Goal: Information Seeking & Learning: Learn about a topic

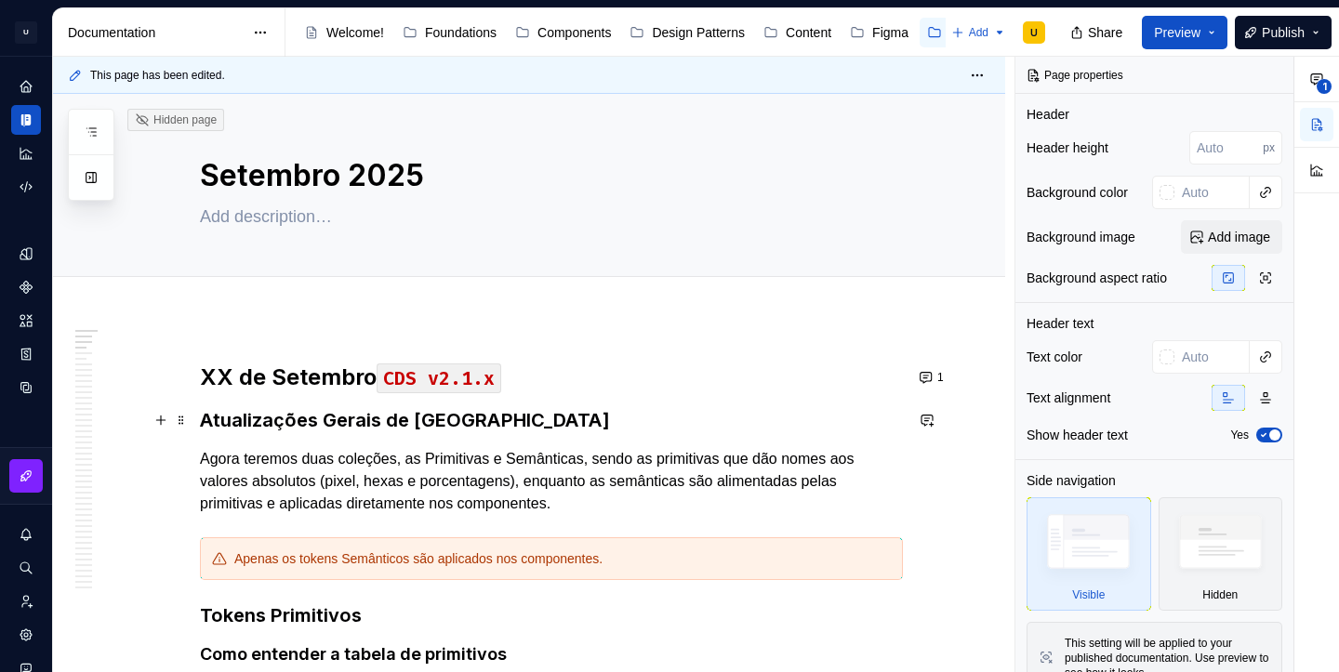
type textarea "*"
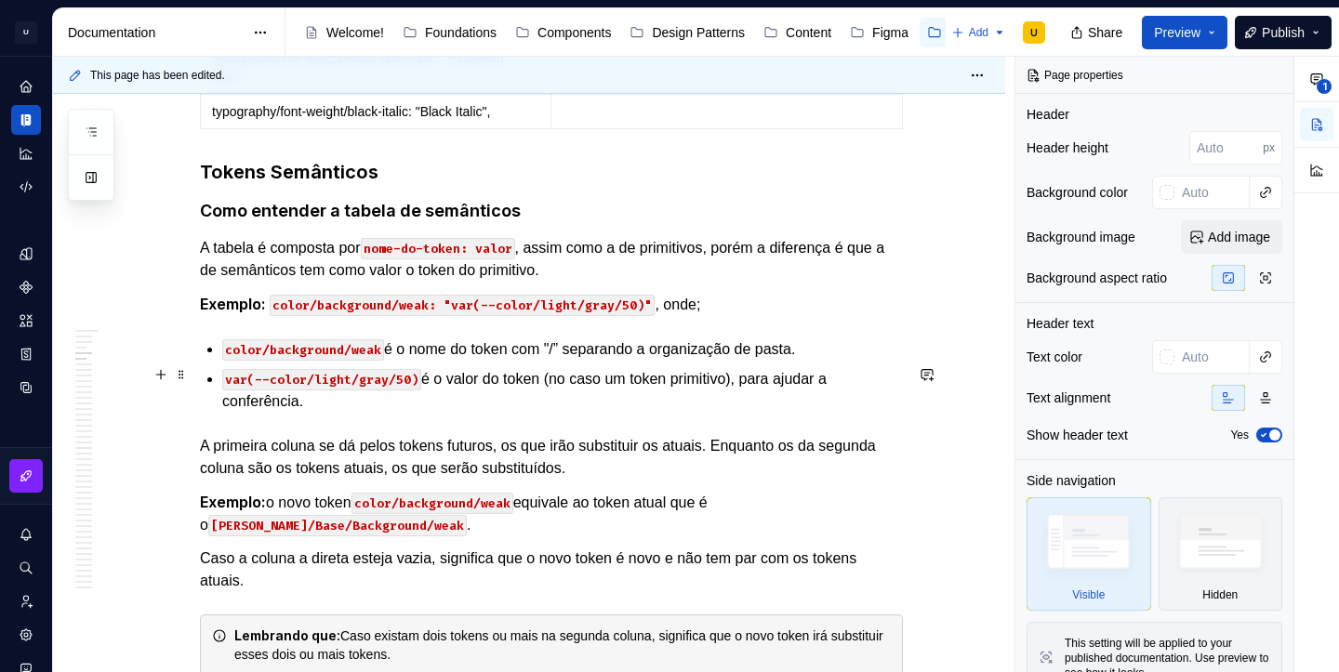
scroll to position [15333, 0]
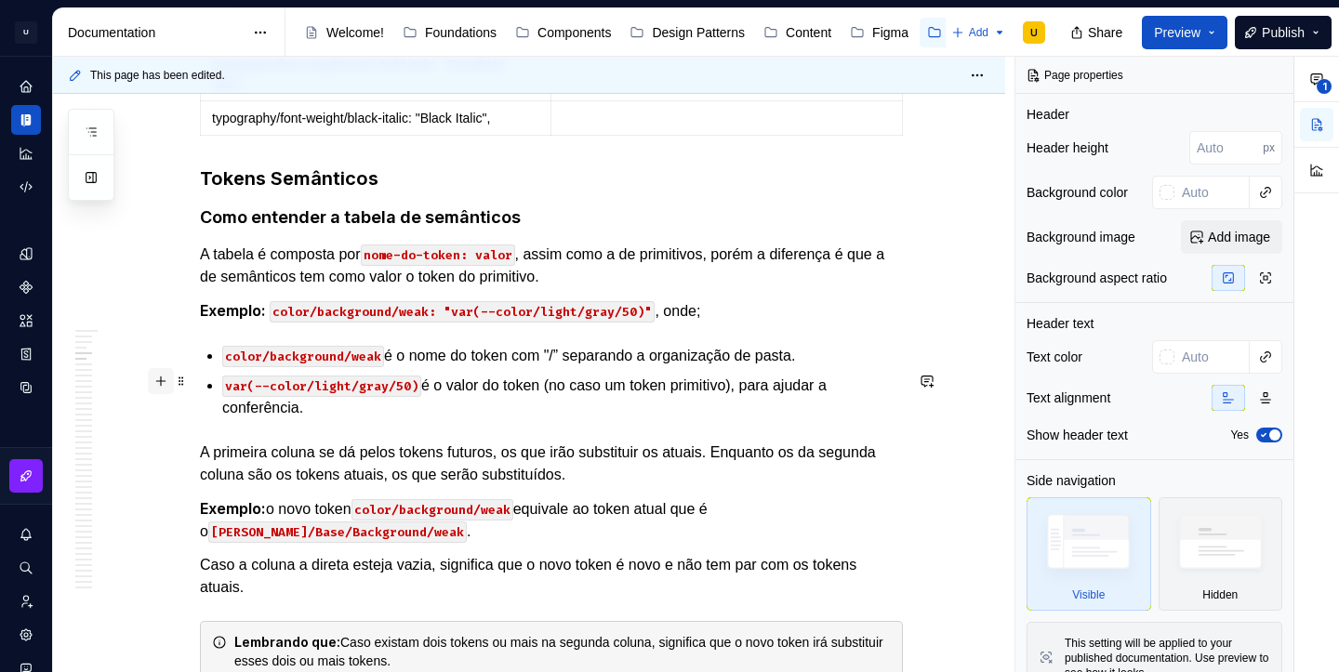
click at [165, 381] on button "button" at bounding box center [161, 381] width 26 height 26
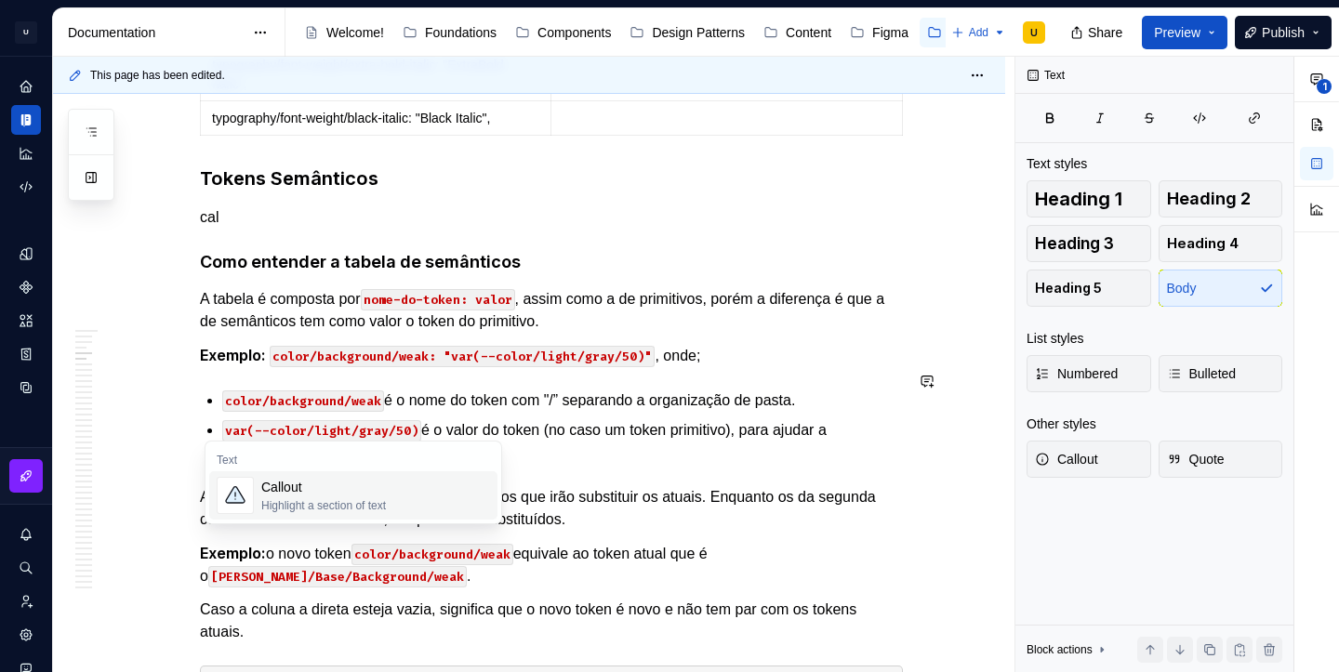
click at [255, 502] on span "Callout Highlight a section of text" at bounding box center [353, 495] width 288 height 48
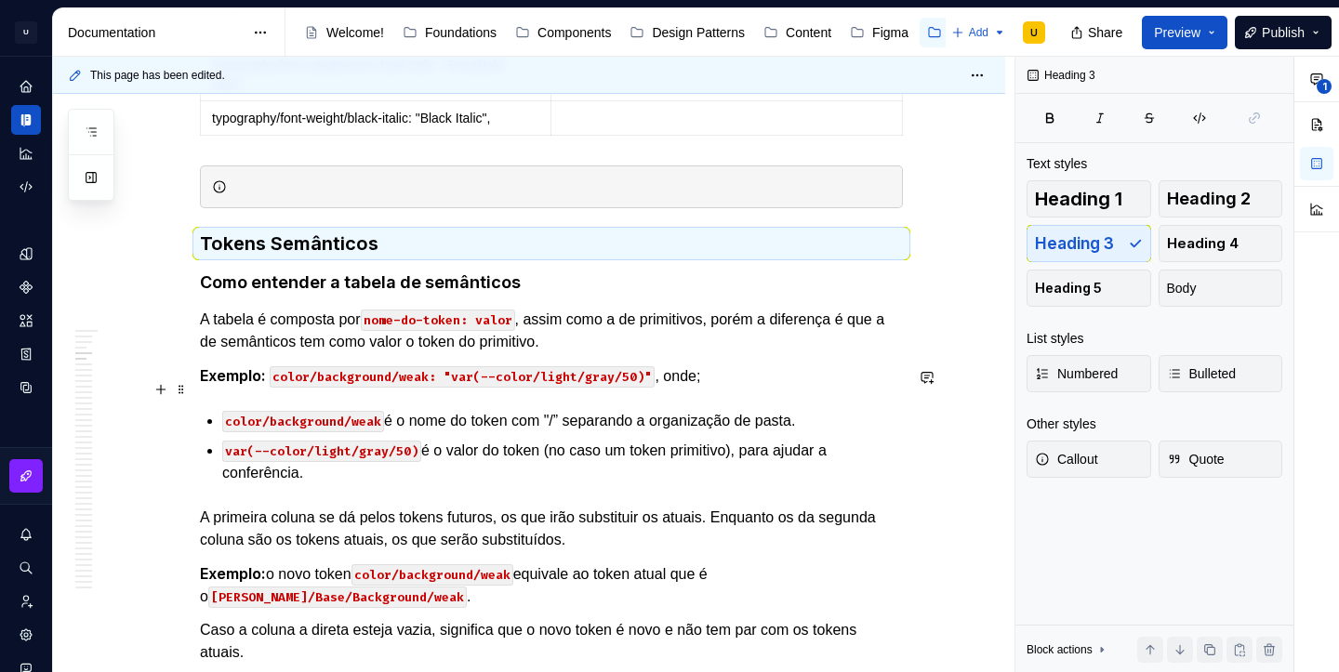
click at [266, 196] on div at bounding box center [562, 187] width 656 height 19
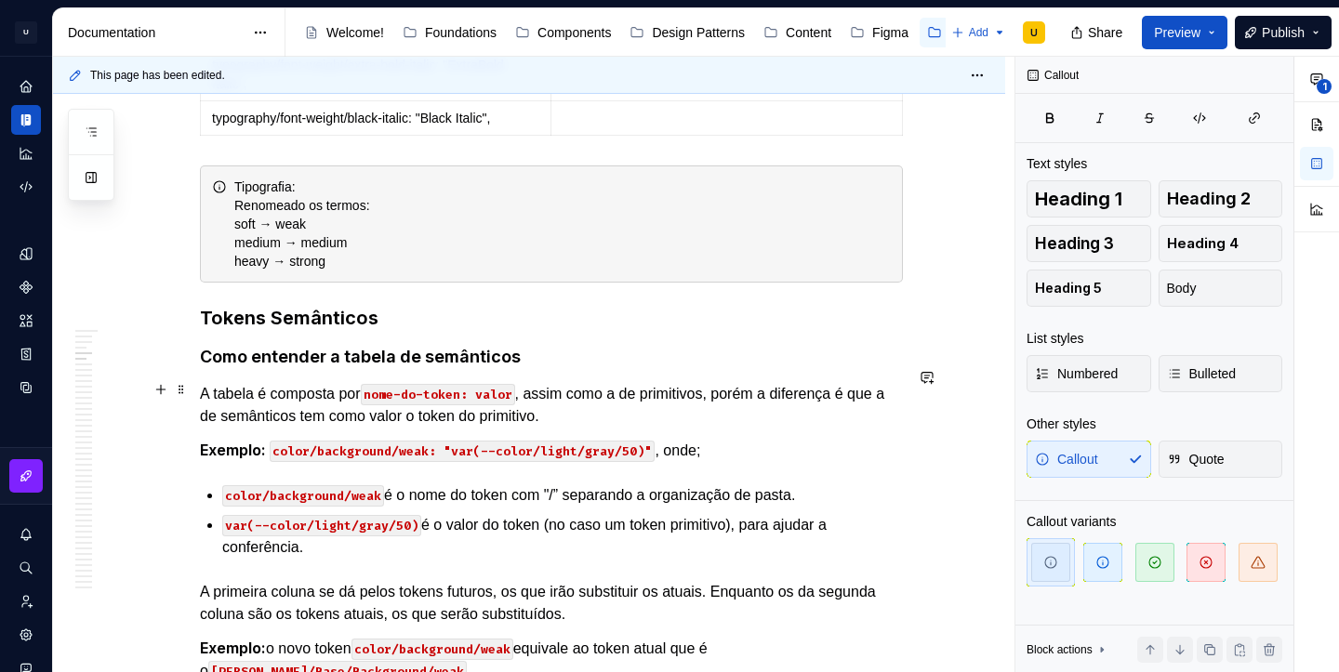
click at [235, 283] on div "Tipografia: Renomeado os termos: soft → weak medium → medium heavy → strong" at bounding box center [551, 223] width 703 height 117
click at [243, 271] on div "Tipografia: Renomeado os termos: - soft → weak medium → medium heavy → strong" at bounding box center [562, 224] width 656 height 93
click at [237, 283] on div "Tipografia: Renomeado os termos: - soft → weak - medium → medium heavy → strong" at bounding box center [551, 223] width 703 height 117
click at [274, 271] on div "Tipografia: Renomeado os termos: - soft → weak - medium → medium - heavy → stro…" at bounding box center [562, 224] width 656 height 93
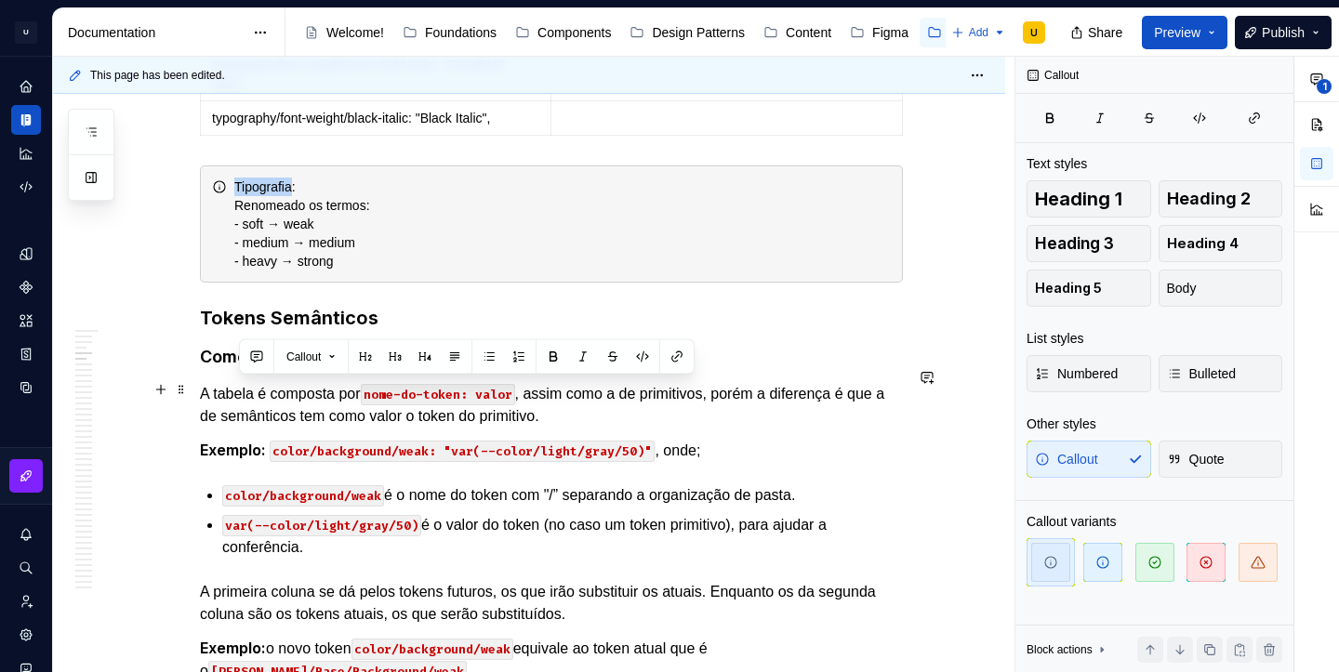
click at [274, 271] on div "Tipografia: Renomeado os termos: - soft → weak - medium → medium - heavy → stro…" at bounding box center [562, 224] width 656 height 93
drag, startPoint x: 314, startPoint y: 390, endPoint x: 236, endPoint y: 393, distance: 78.2
click at [236, 283] on div "Tipografia: Renomeado os termos: - soft → weak - medium → medium - heavy → stro…" at bounding box center [551, 223] width 703 height 117
click at [391, 363] on button "button" at bounding box center [395, 357] width 26 height 26
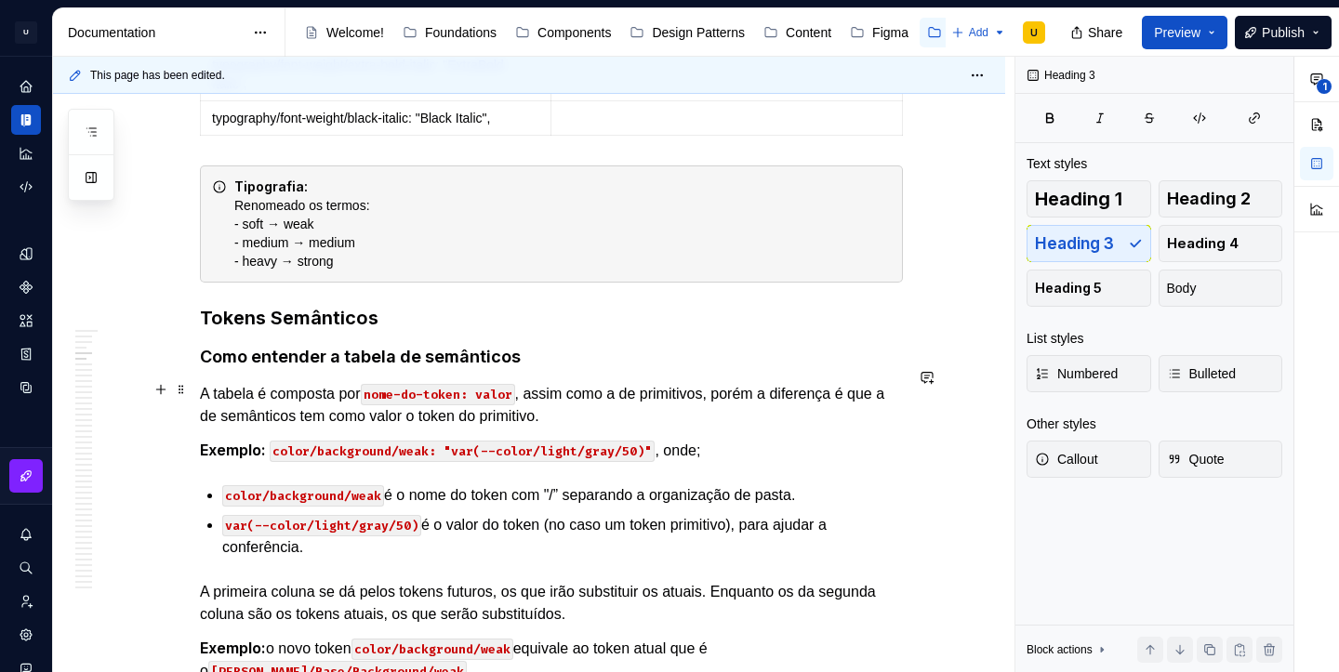
click at [614, 271] on div "Tipografia: Renomeado os termos: - soft → weak - medium → medium - heavy → stro…" at bounding box center [562, 224] width 656 height 93
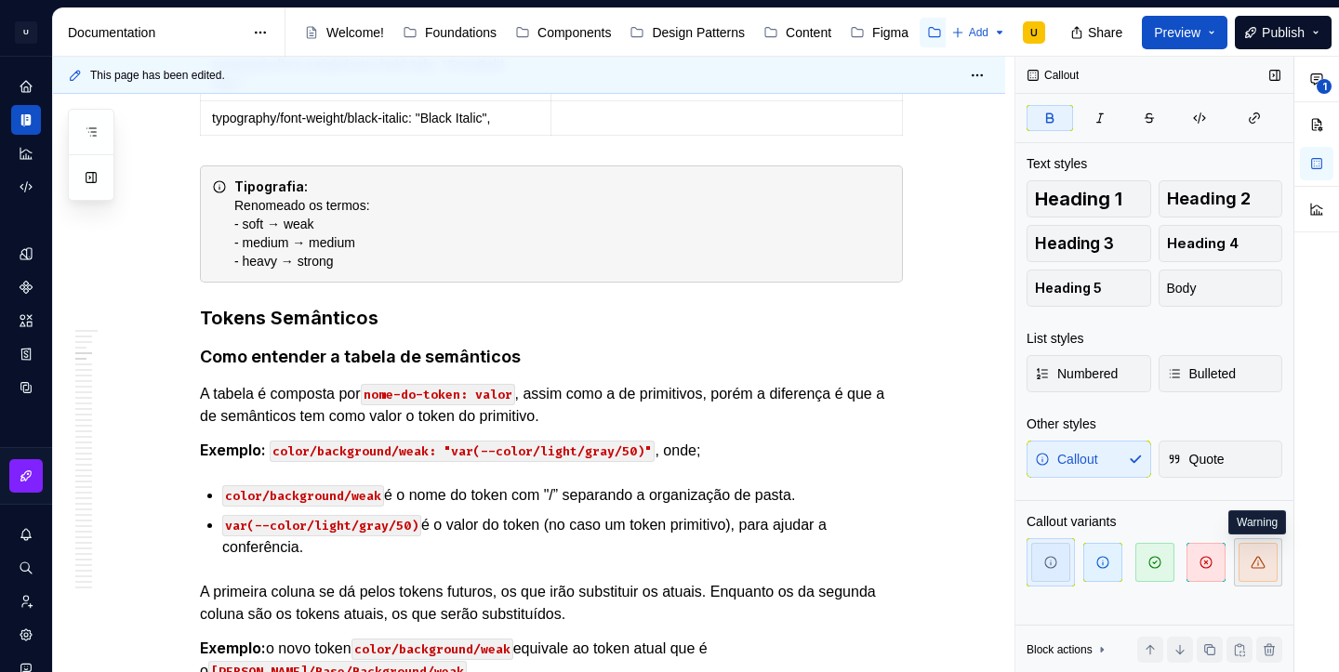
click at [1256, 557] on icon "button" at bounding box center [1257, 562] width 15 height 15
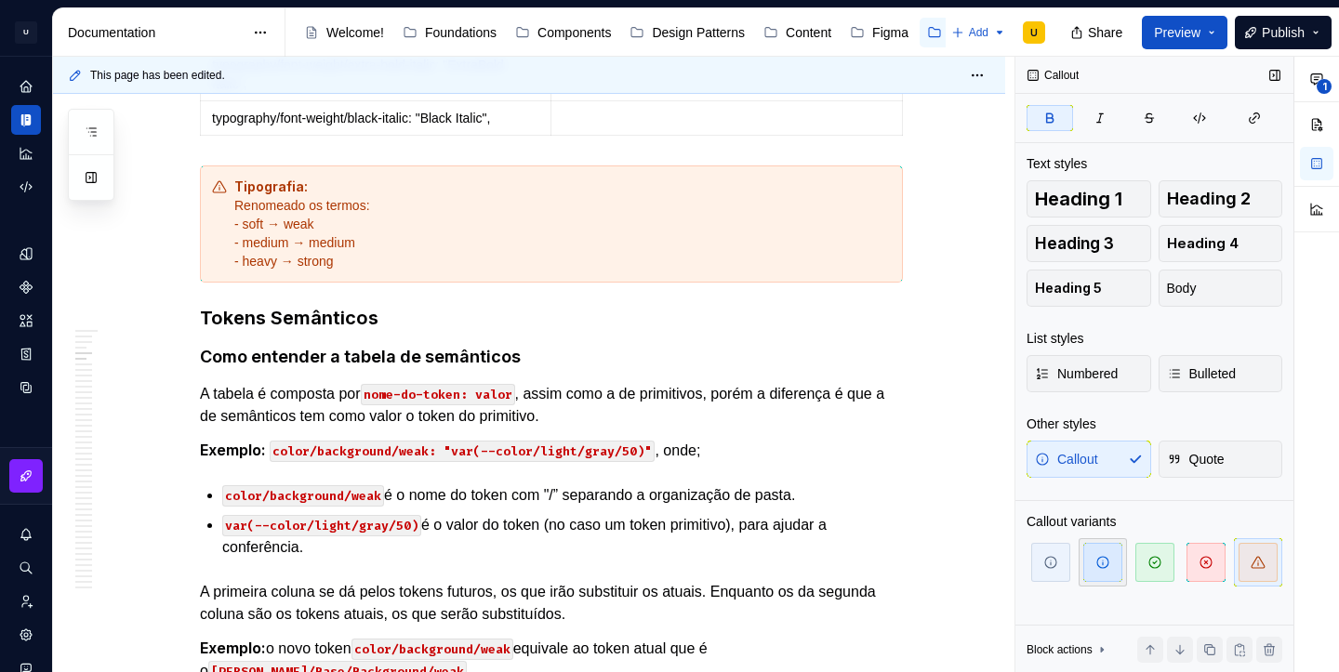
click at [1102, 573] on span "button" at bounding box center [1102, 562] width 39 height 39
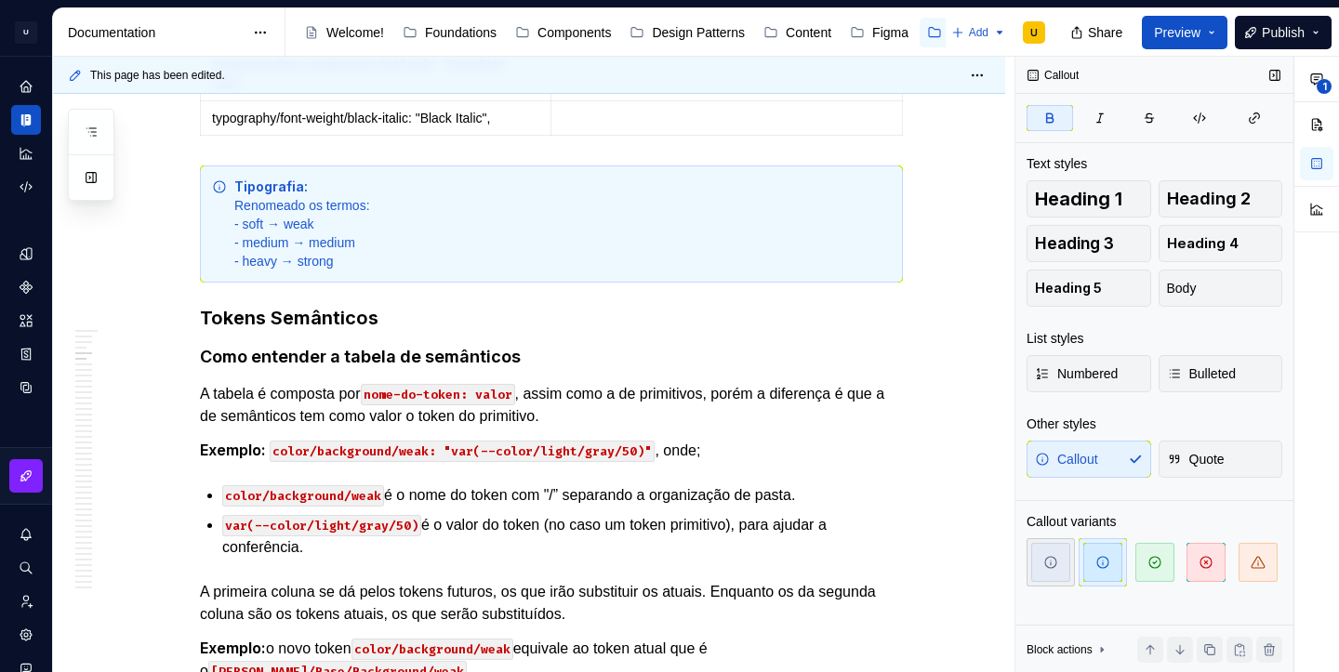
click at [1063, 563] on span "button" at bounding box center [1050, 562] width 39 height 39
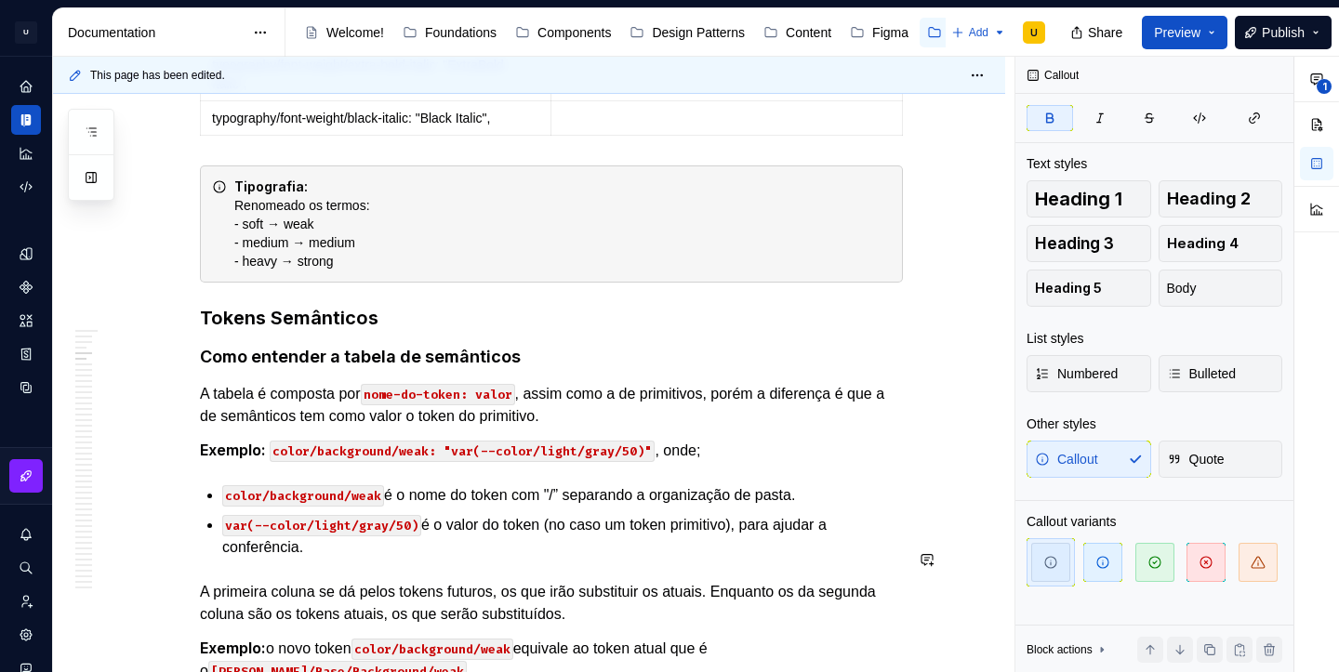
click at [553, 331] on h3 "Tokens Semânticos" at bounding box center [551, 318] width 703 height 26
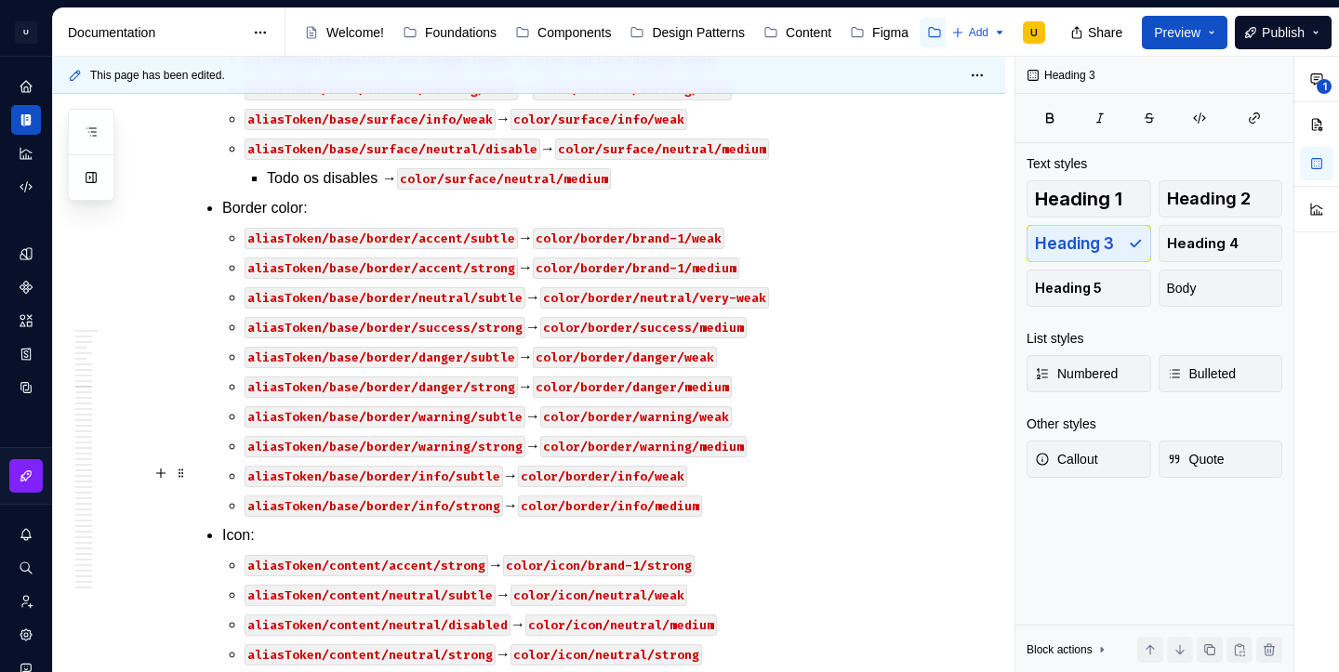
scroll to position [34670, 0]
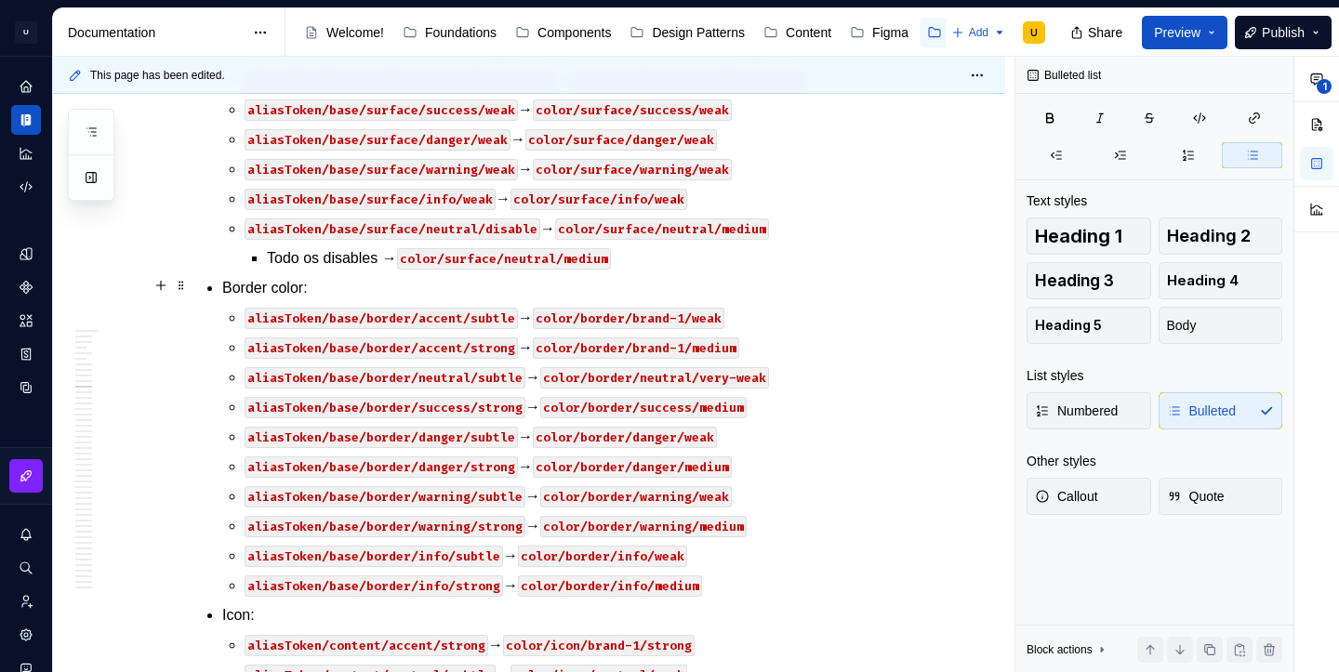
scroll to position [34640, 0]
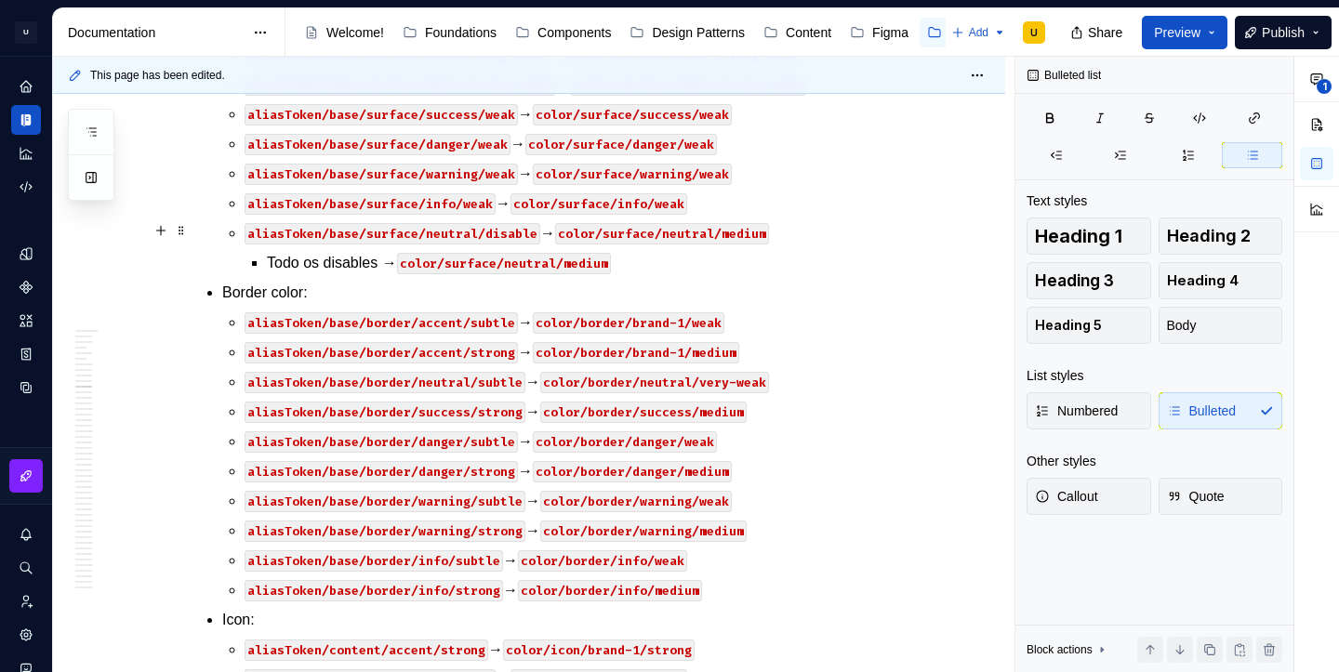
copy p "aliasToken/base/surface/accent/very-weak → color/surface/brand-1/very-weak"
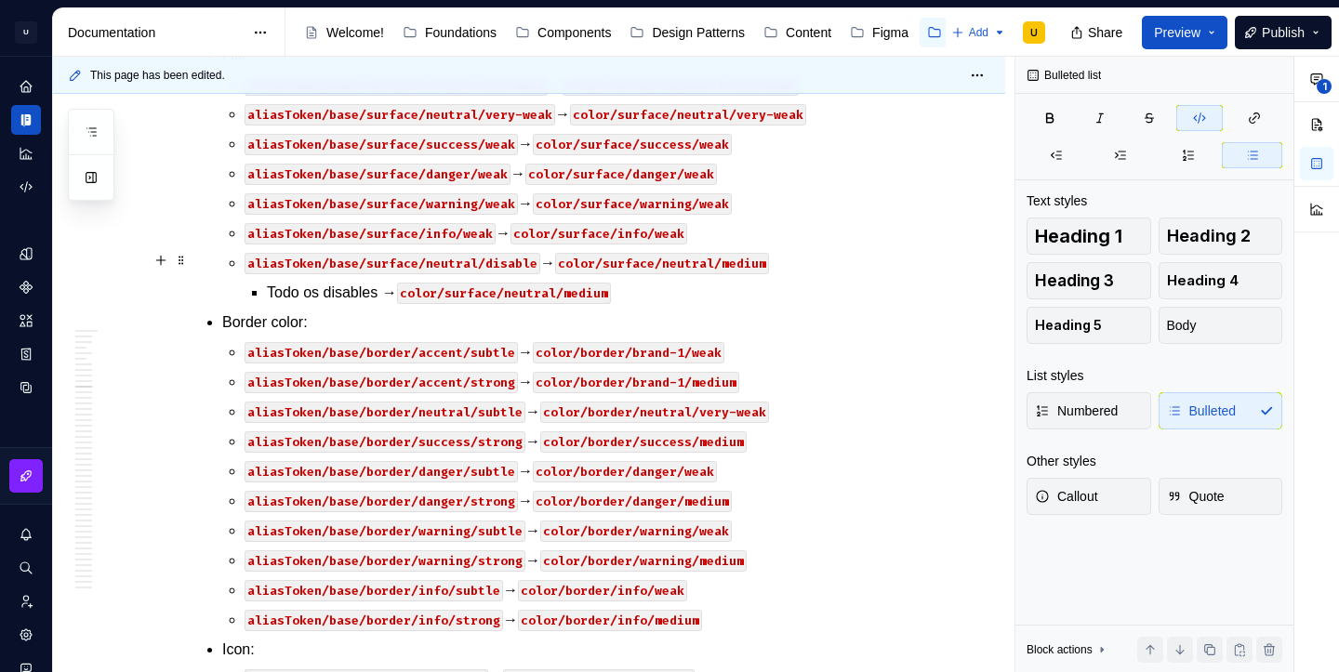
drag, startPoint x: 718, startPoint y: 264, endPoint x: 771, endPoint y: 266, distance: 53.0
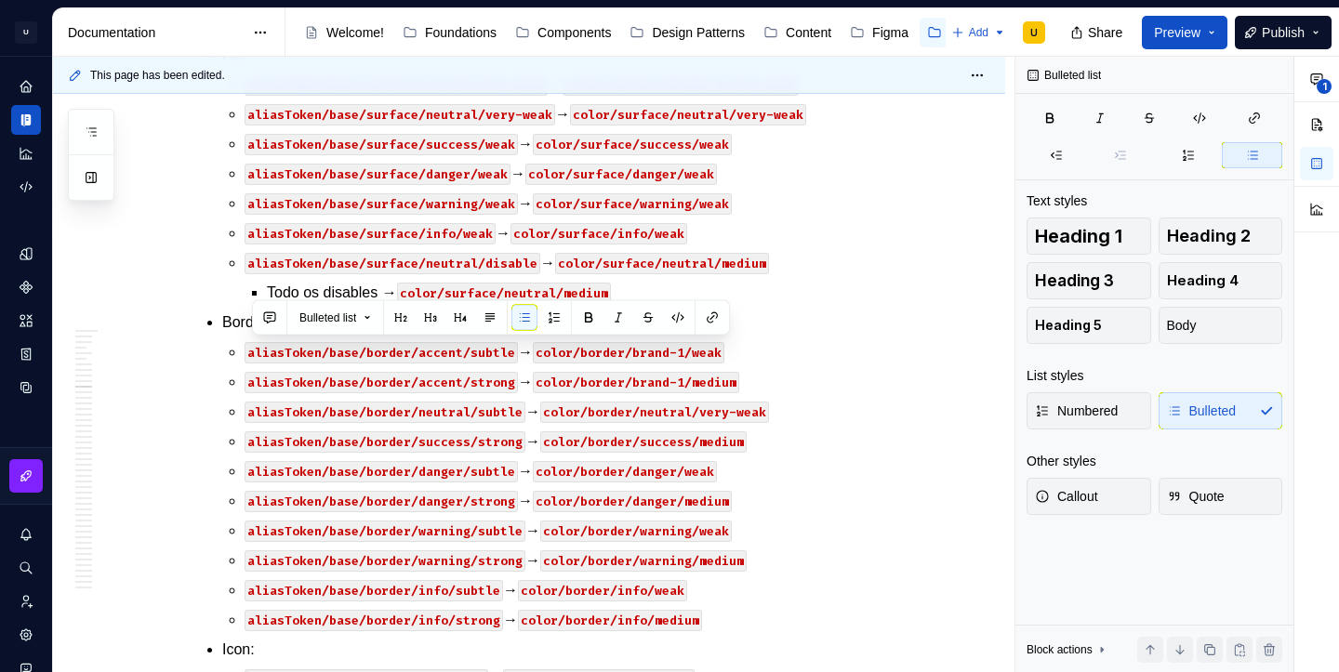
copy p "aliasToken/content/accent/subtle → color/text/brand-1/weak"
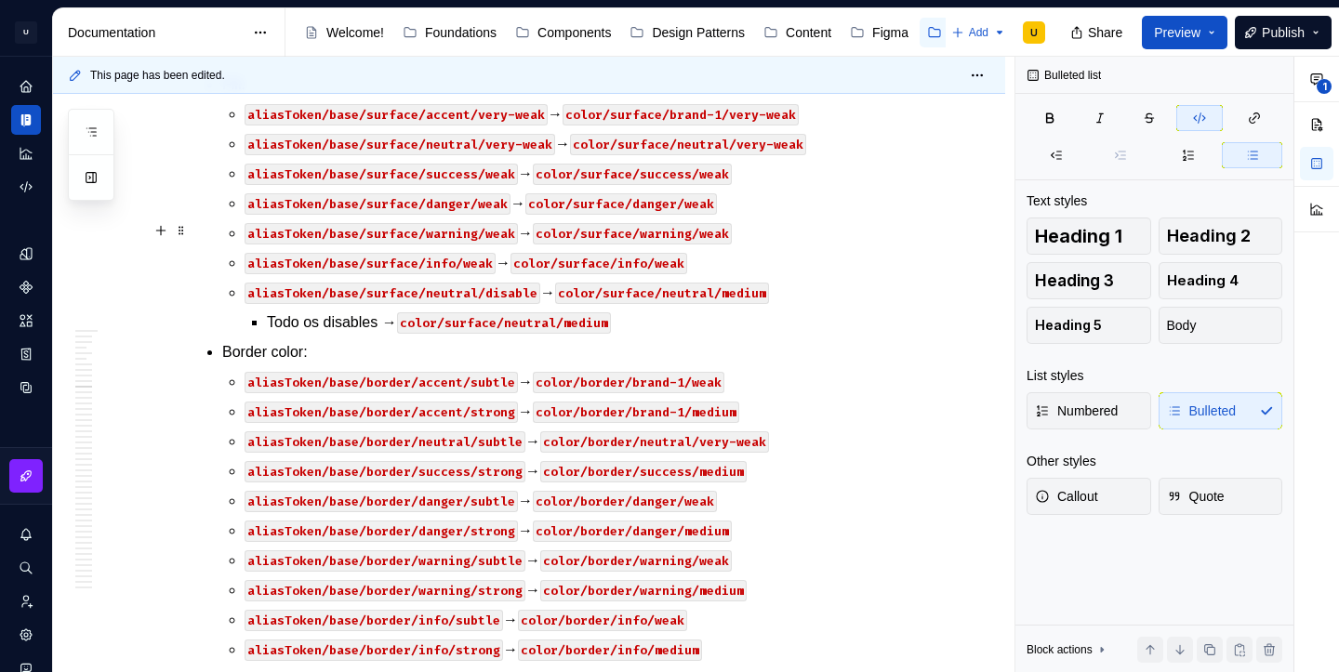
copy p "aliasToken/base/surface/accent/very-weak → color/surface/brand-1/very-weak"
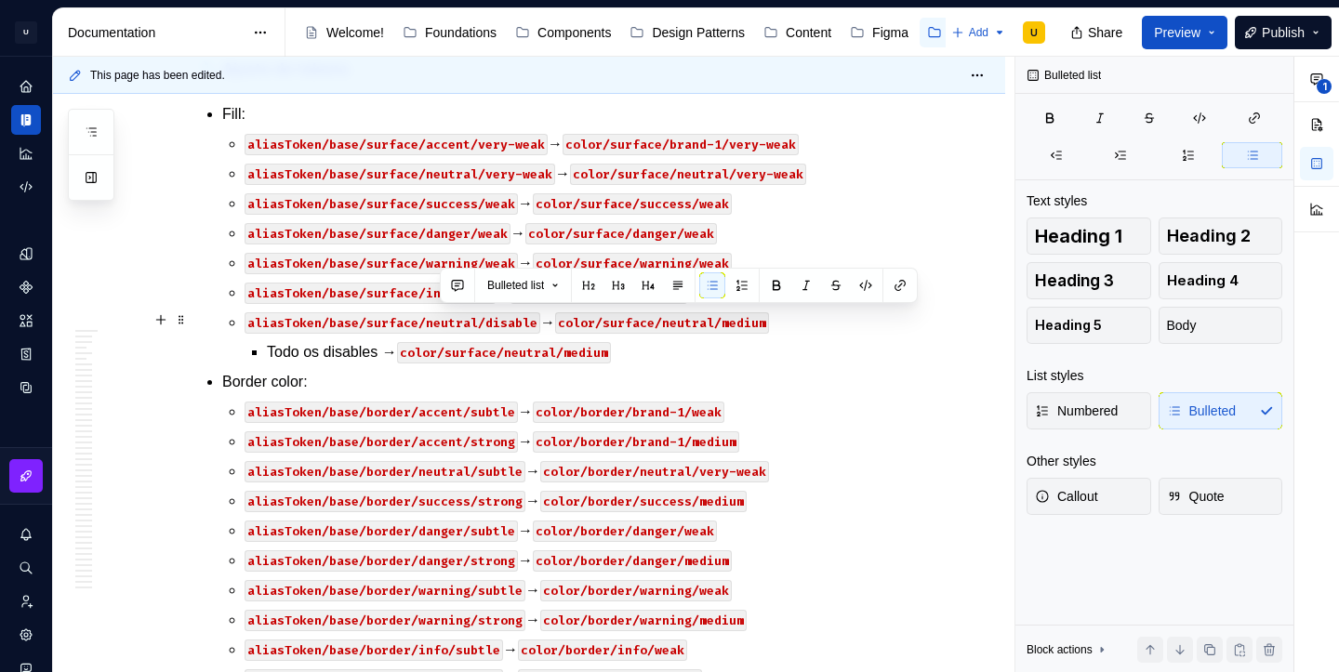
drag, startPoint x: 632, startPoint y: 319, endPoint x: 441, endPoint y: 322, distance: 191.5
click at [872, 288] on button "button" at bounding box center [866, 285] width 26 height 26
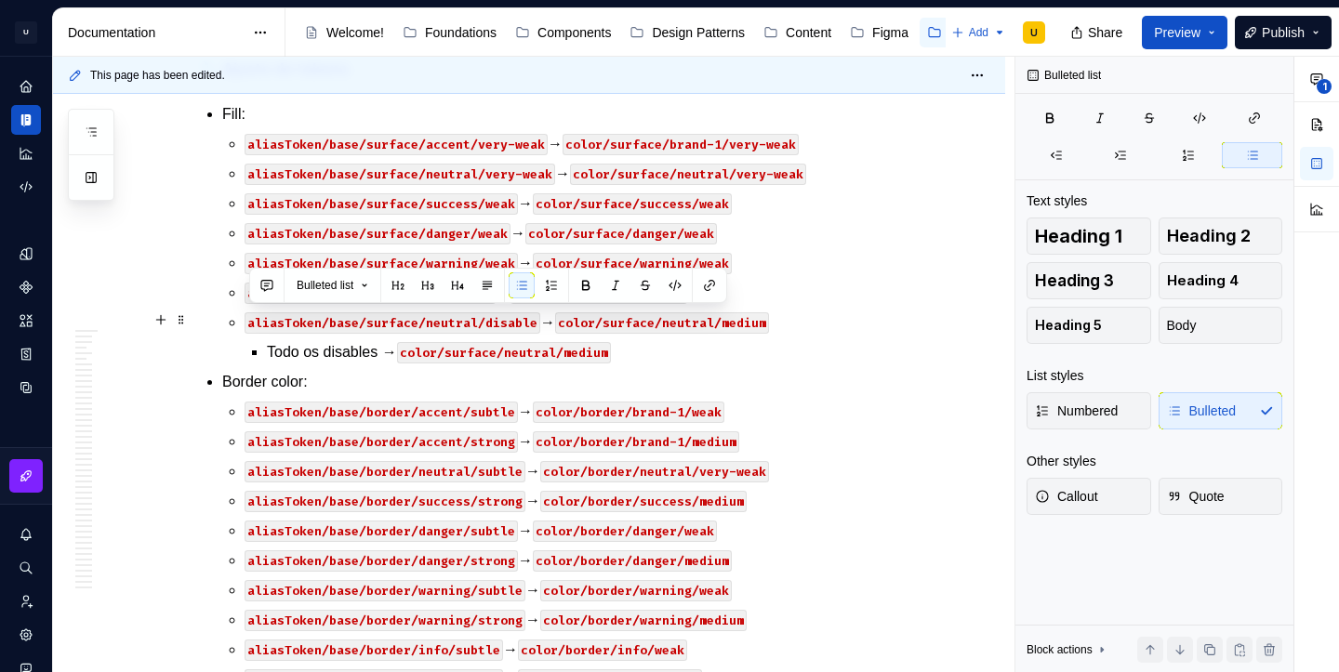
drag, startPoint x: 415, startPoint y: 324, endPoint x: 251, endPoint y: 315, distance: 163.8
click at [676, 284] on button "button" at bounding box center [675, 285] width 26 height 26
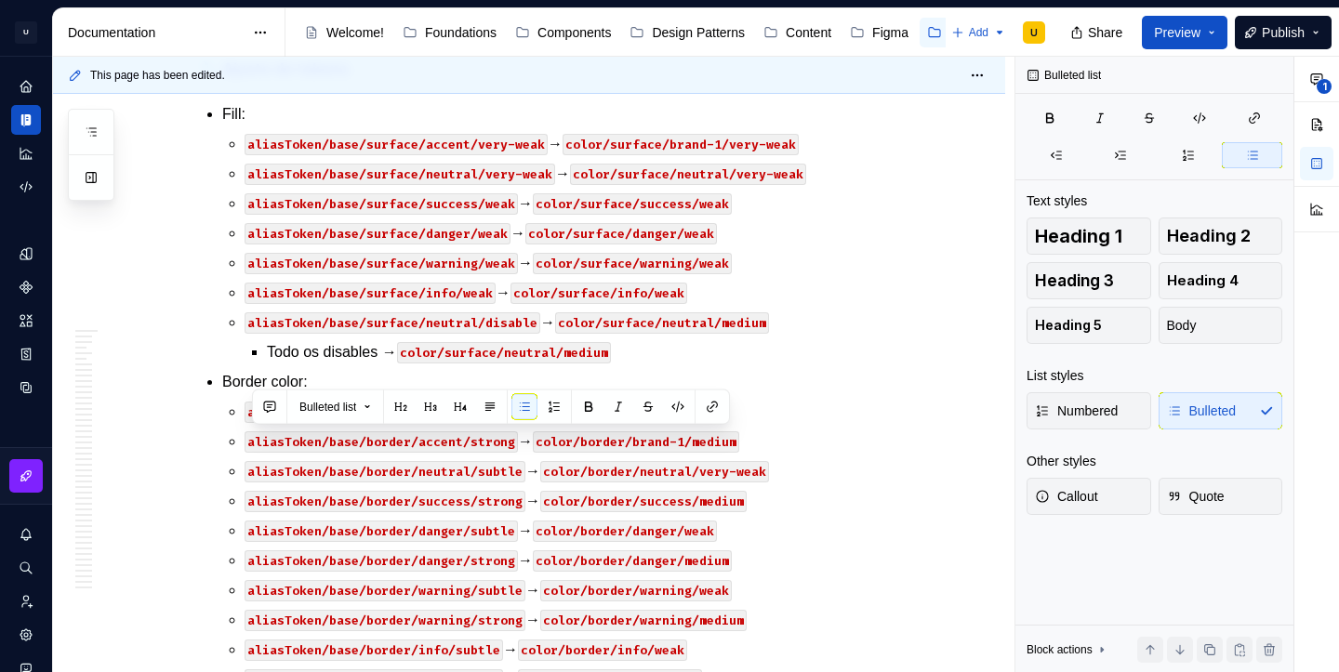
copy p "aliasToken/content/neutral/disabled → color/text/neutral/medium"
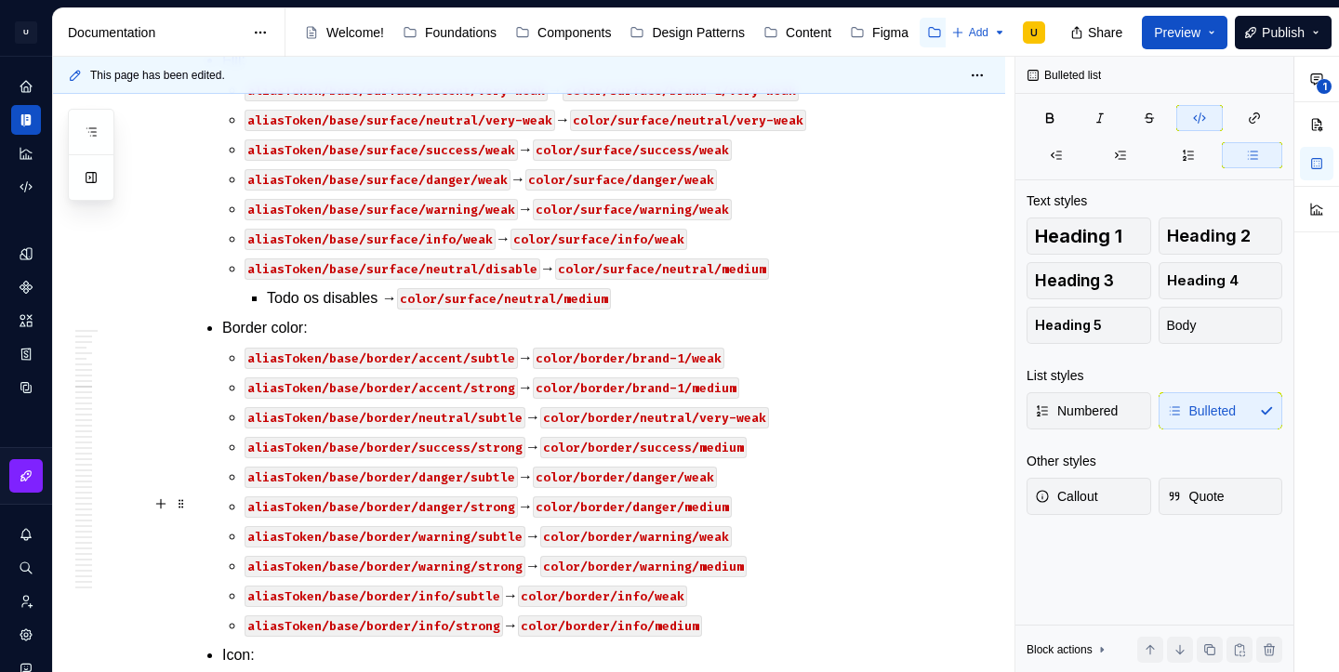
scroll to position [34729, 0]
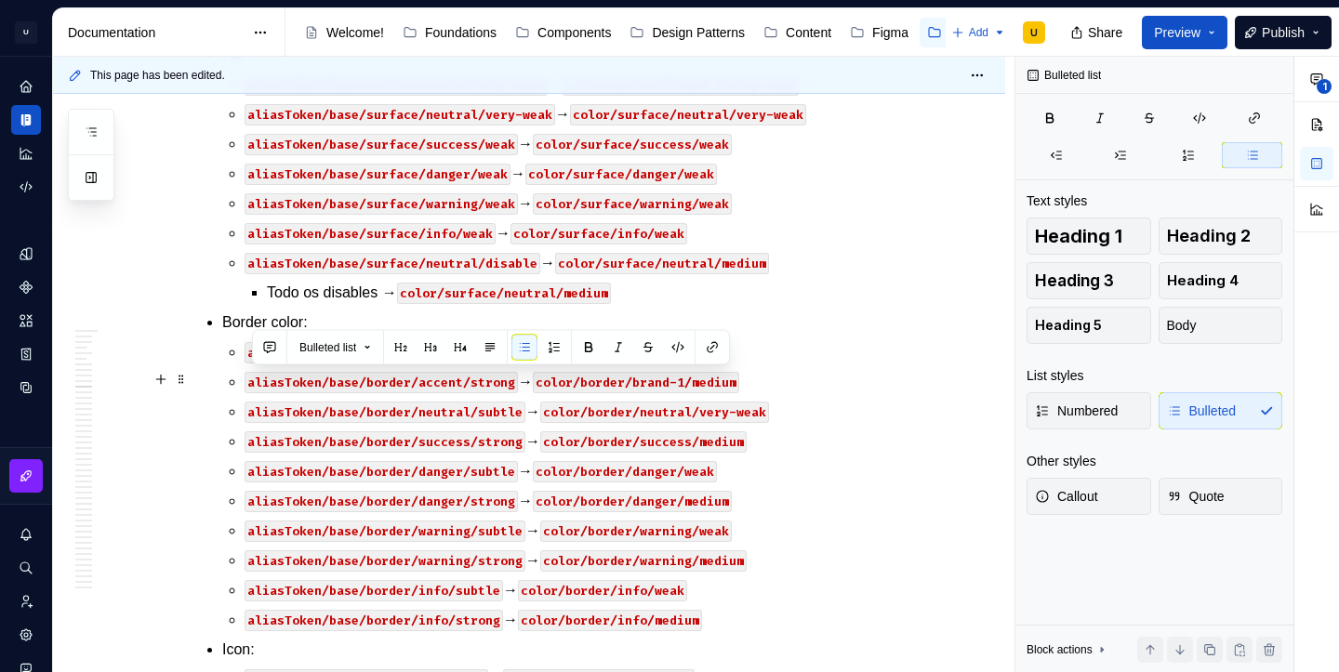
drag, startPoint x: 729, startPoint y: 385, endPoint x: 267, endPoint y: 364, distance: 462.6
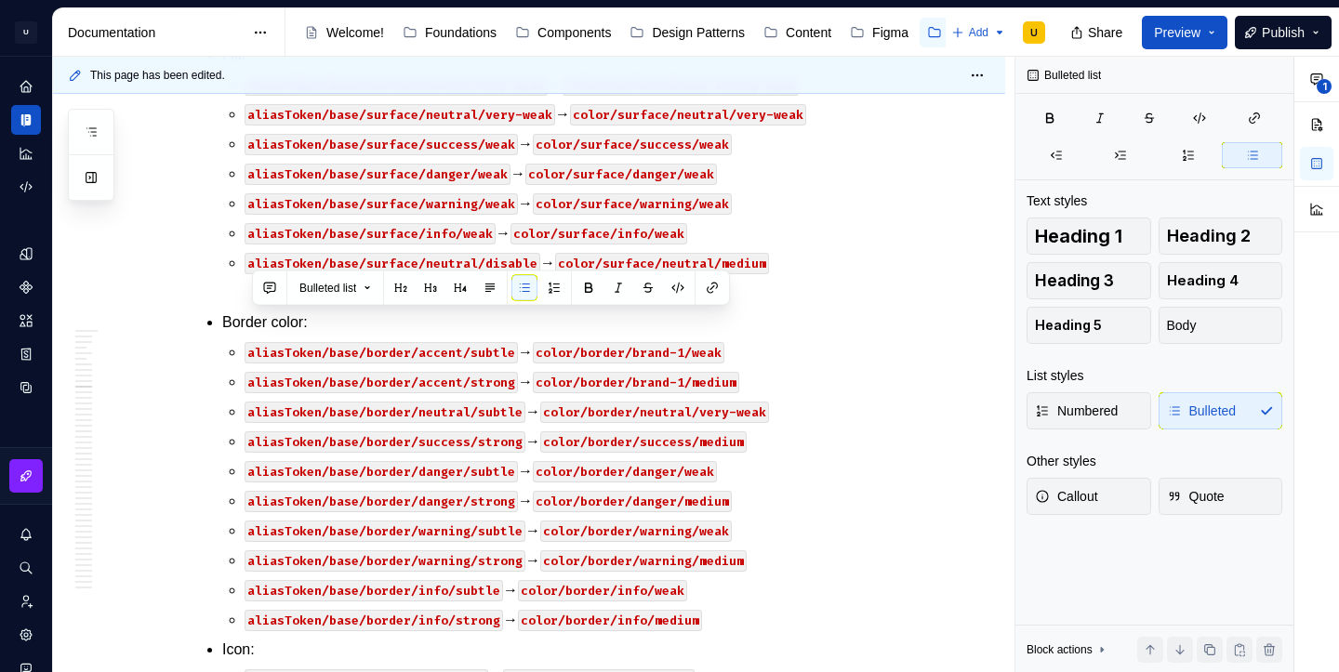
copy p "aliasToken/content/accent/strong → color/text/brand-1/strong"
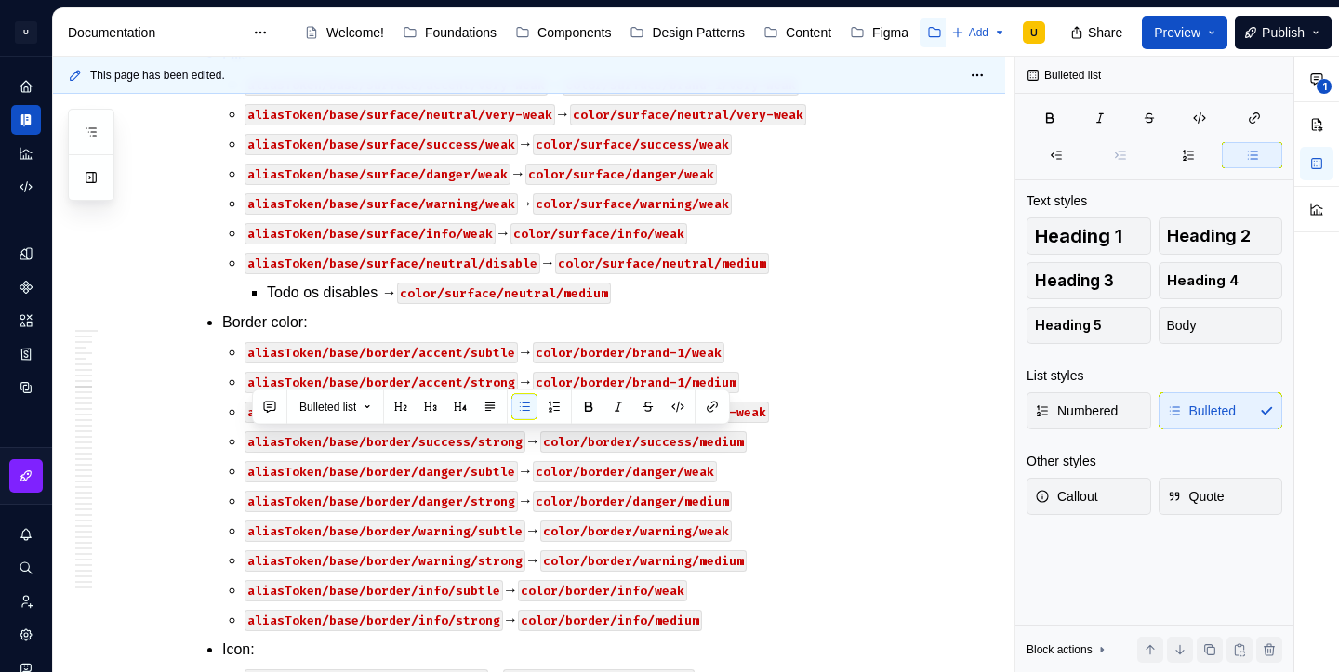
copy p "aliasToken/content/accent/subtle → color/icon/brand-1/weak"
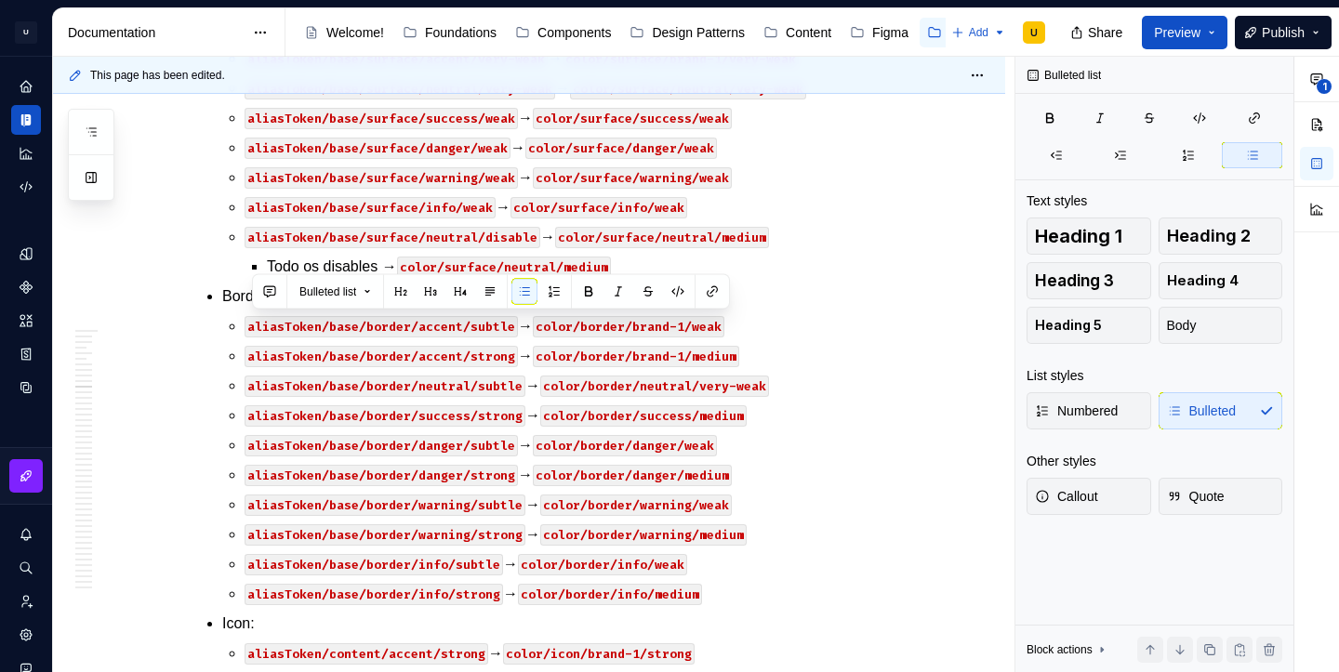
copy p "aliasToken/content/accent/disabled → color/text/neutral/medium"
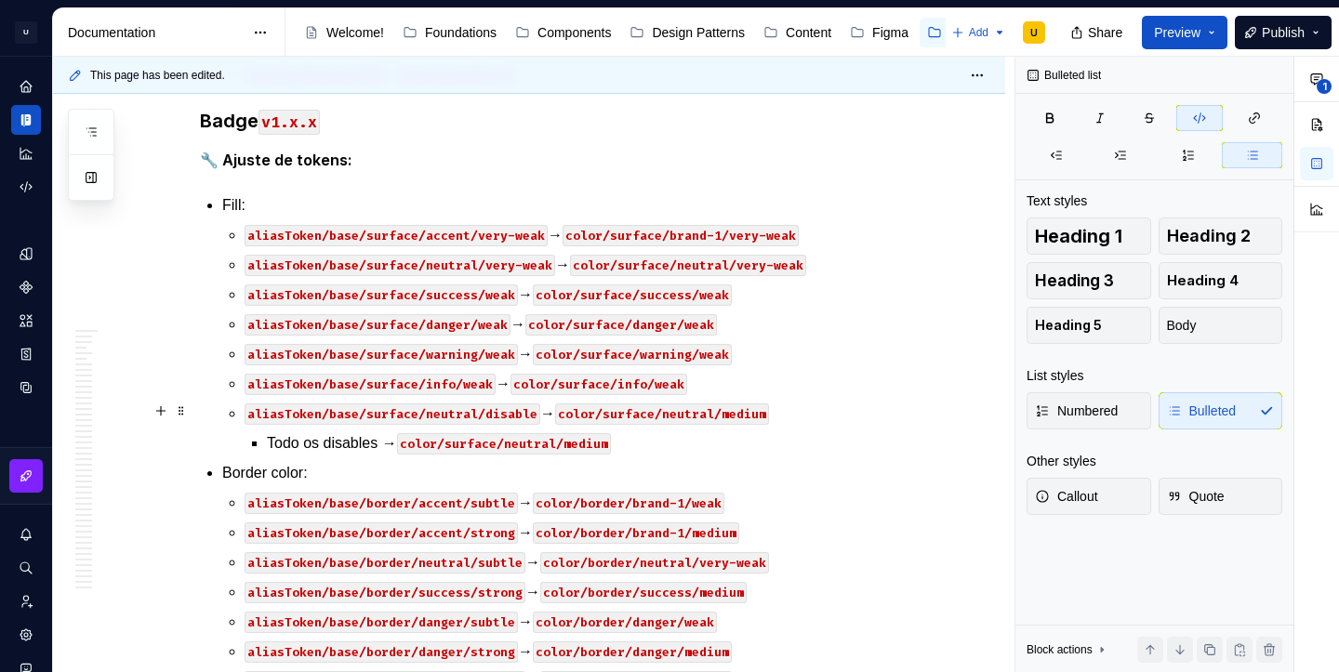
scroll to position [34631, 0]
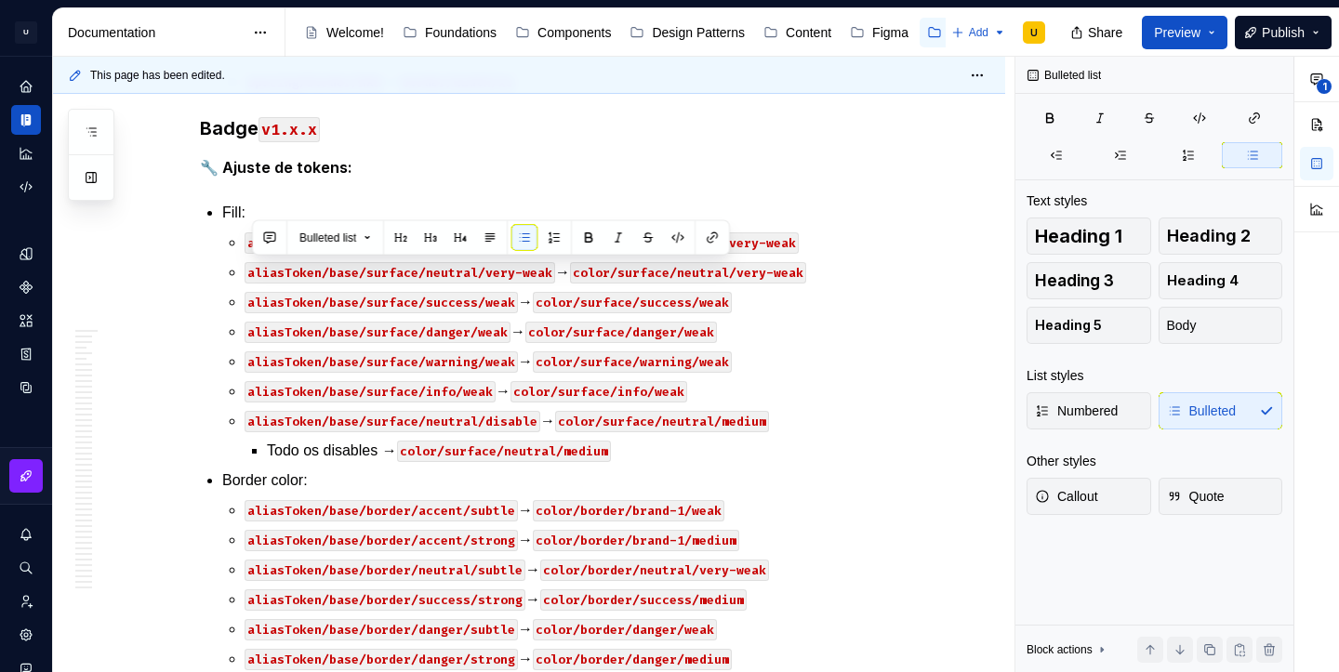
copy p "aliasToken/base/surface/accent/very-weak → color/surface/brand-1/very-weak"
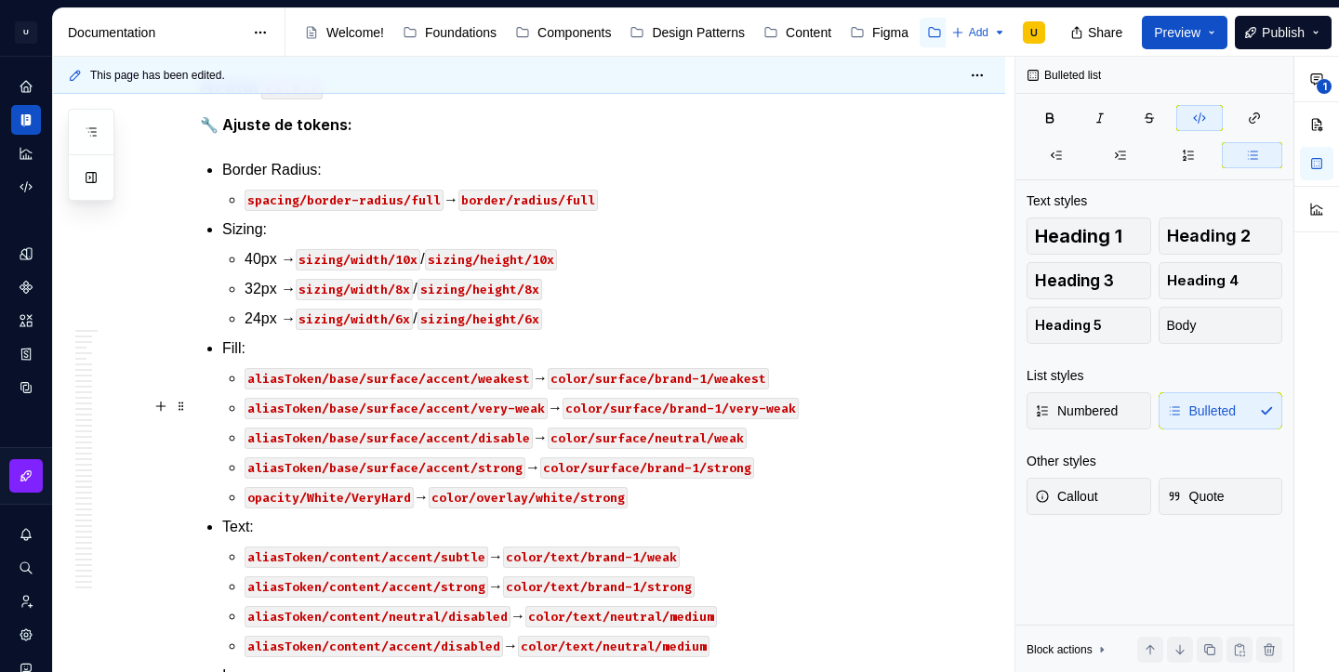
scroll to position [33834, 0]
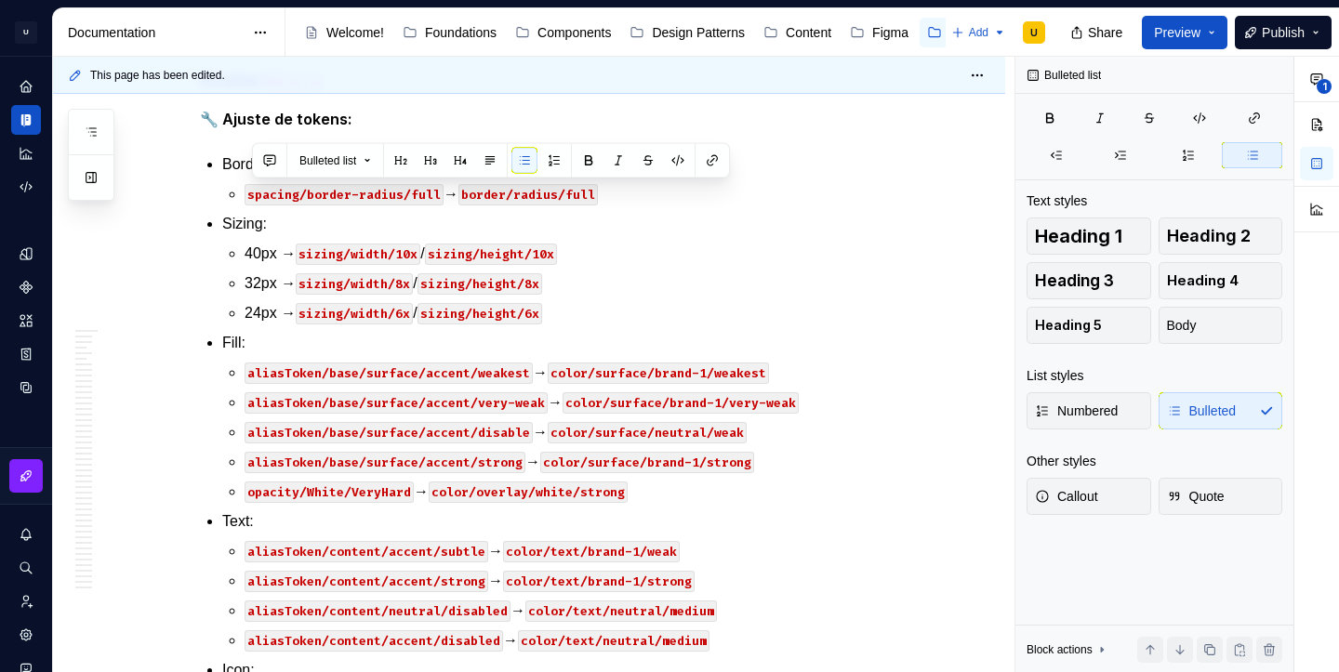
copy p "aliasToken/content/accent/strong → color/icon/brand-1/strong"
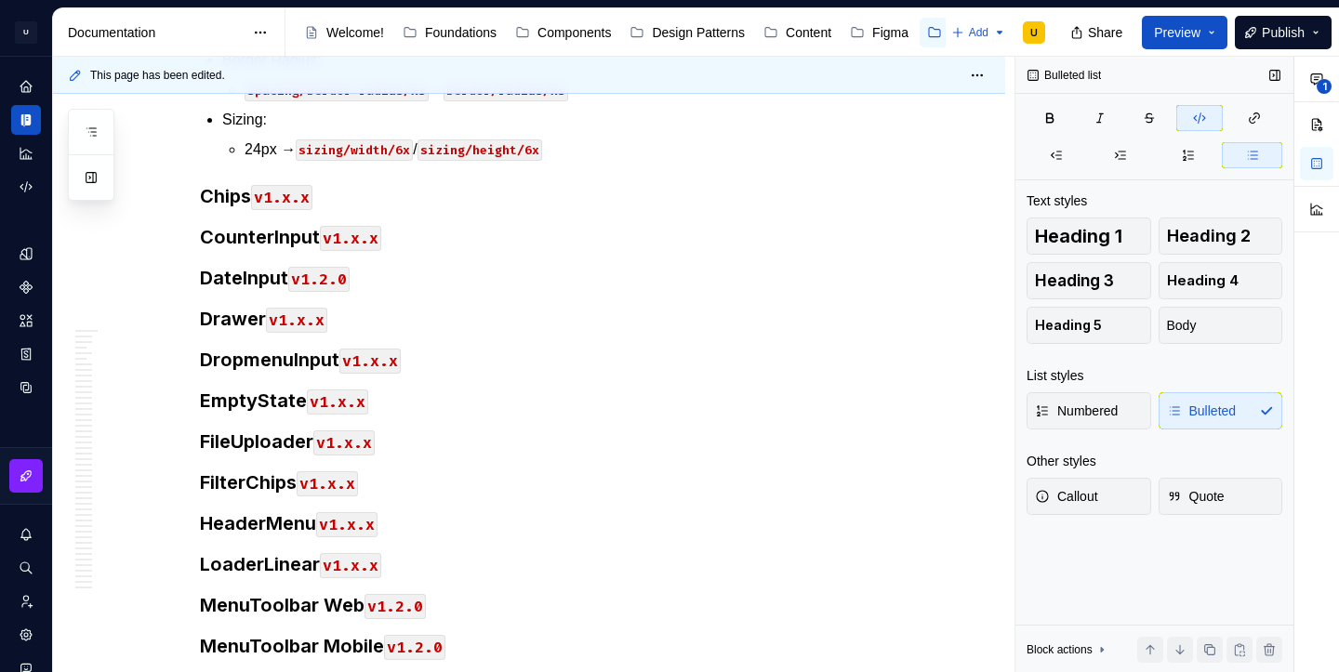
scroll to position [33692, 0]
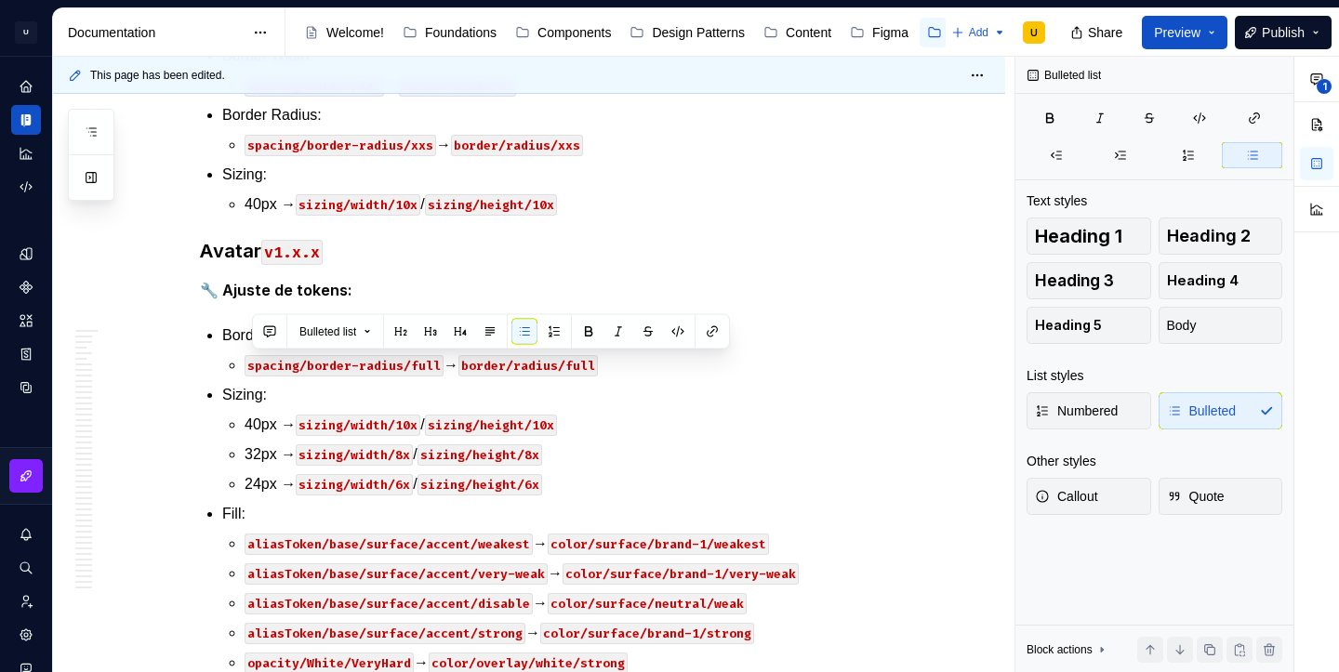
copy p "aliasToken/content/accent/very-subtle → color/icon/brand-1/very-weak"
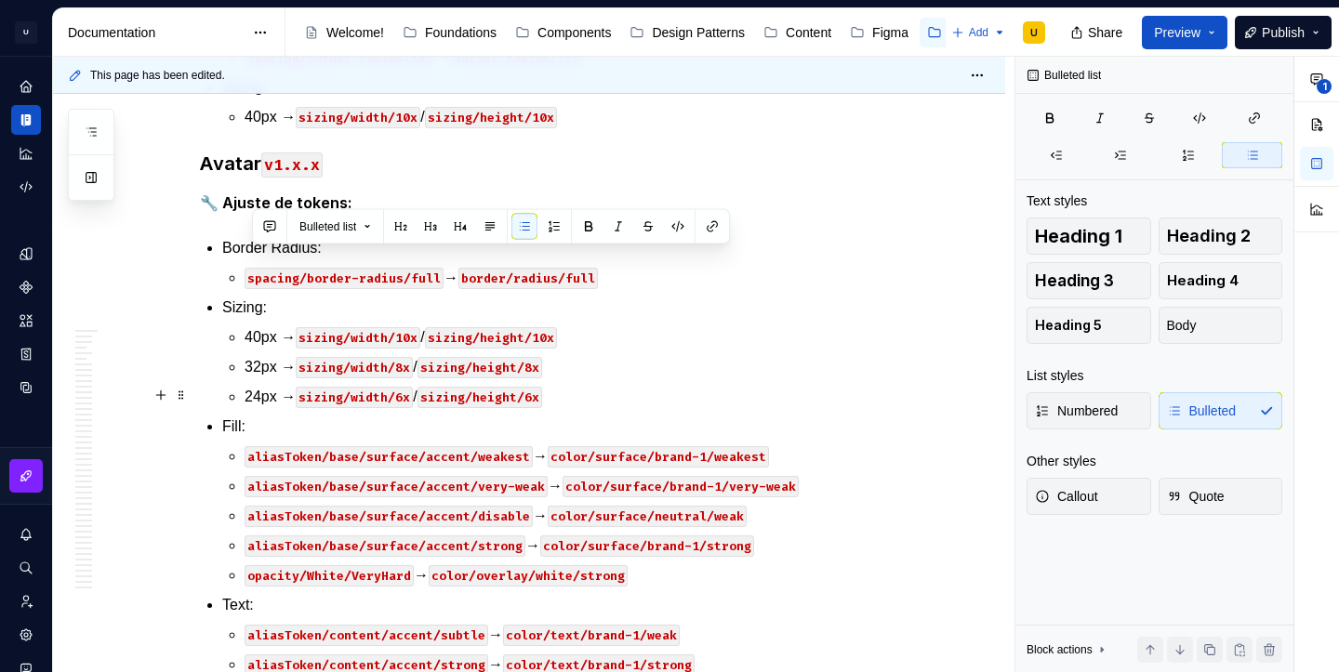
scroll to position [33811, 0]
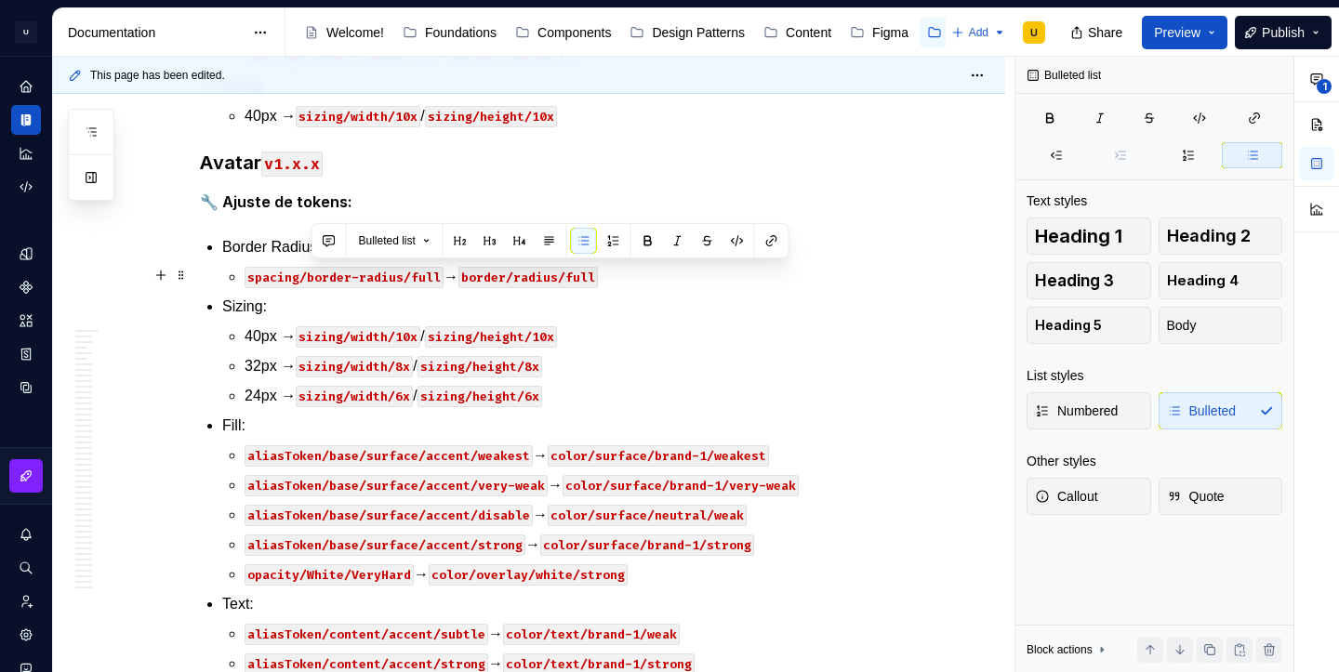
drag, startPoint x: 313, startPoint y: 274, endPoint x: 482, endPoint y: 269, distance: 168.4
click at [739, 241] on button "button" at bounding box center [737, 241] width 26 height 26
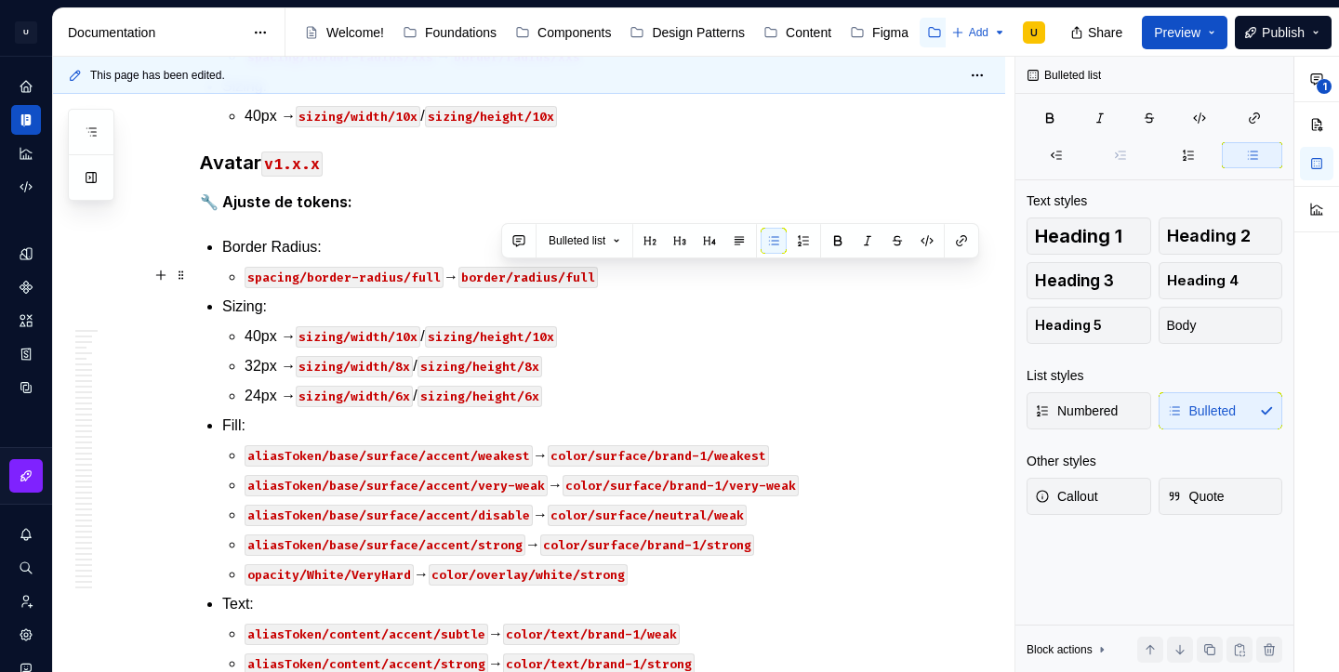
drag, startPoint x: 501, startPoint y: 277, endPoint x: 639, endPoint y: 278, distance: 137.6
click at [920, 239] on button "button" at bounding box center [927, 241] width 26 height 26
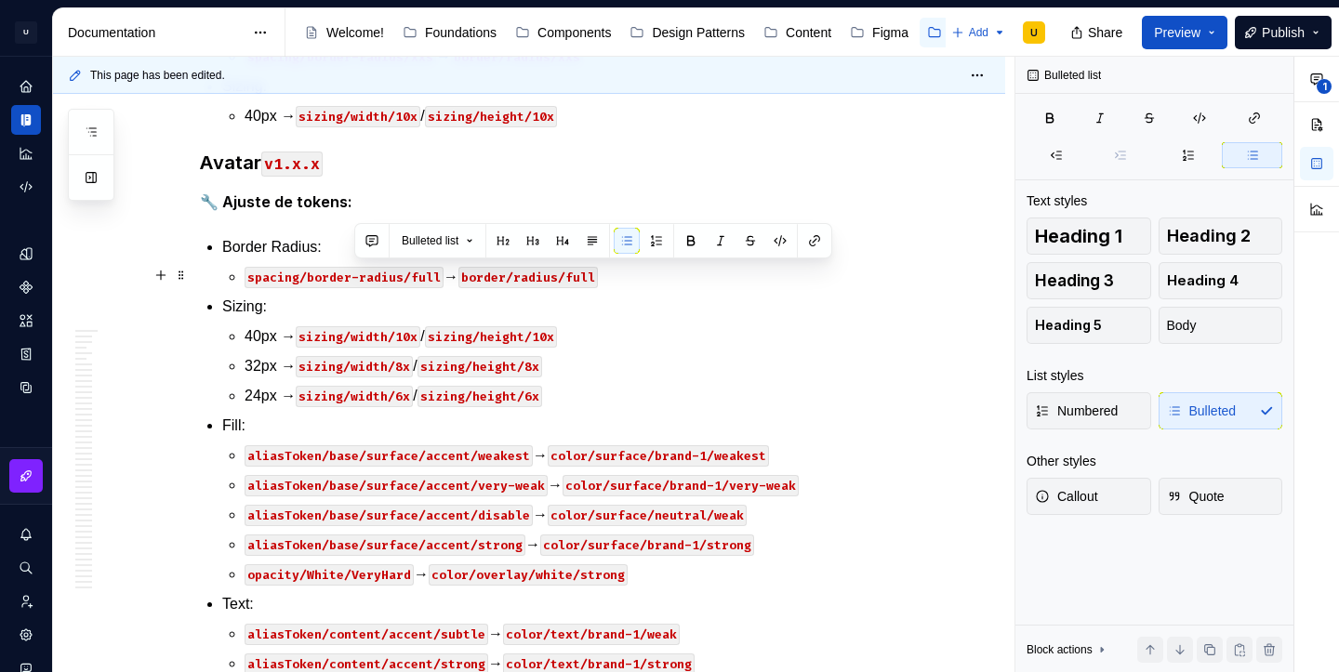
drag, startPoint x: 849, startPoint y: 281, endPoint x: 829, endPoint y: 281, distance: 19.5
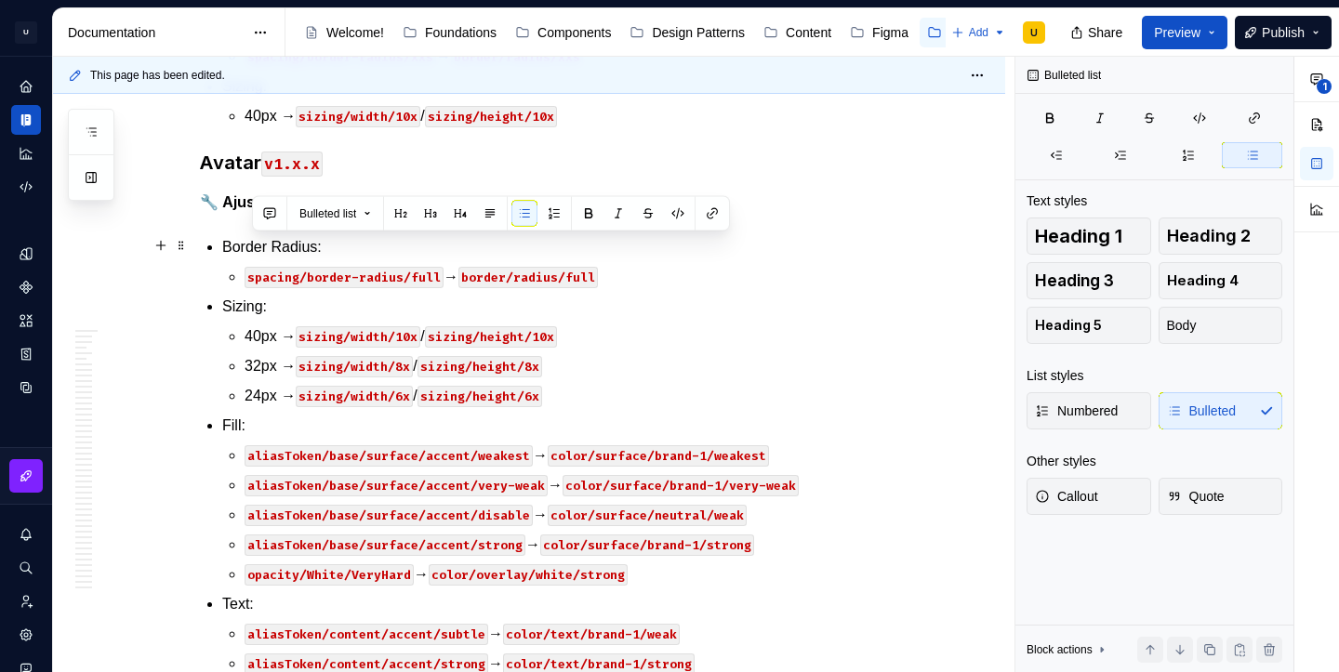
drag, startPoint x: 849, startPoint y: 280, endPoint x: 244, endPoint y: 246, distance: 606.2
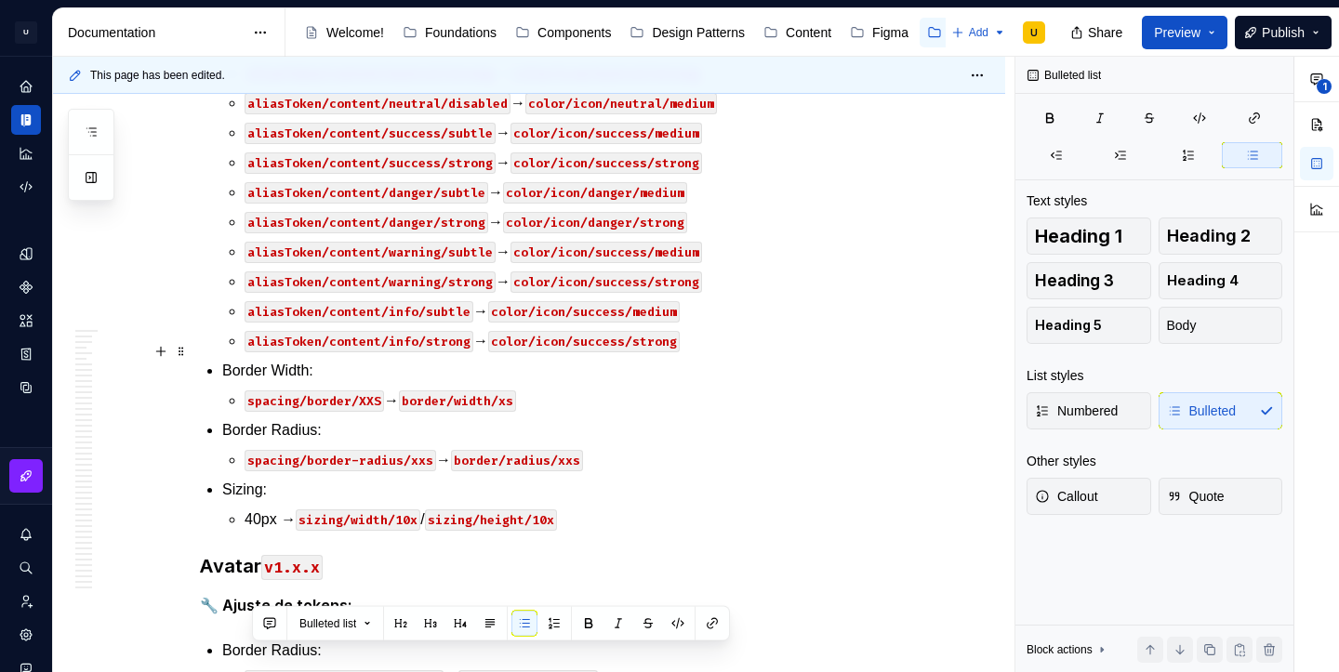
scroll to position [33398, 0]
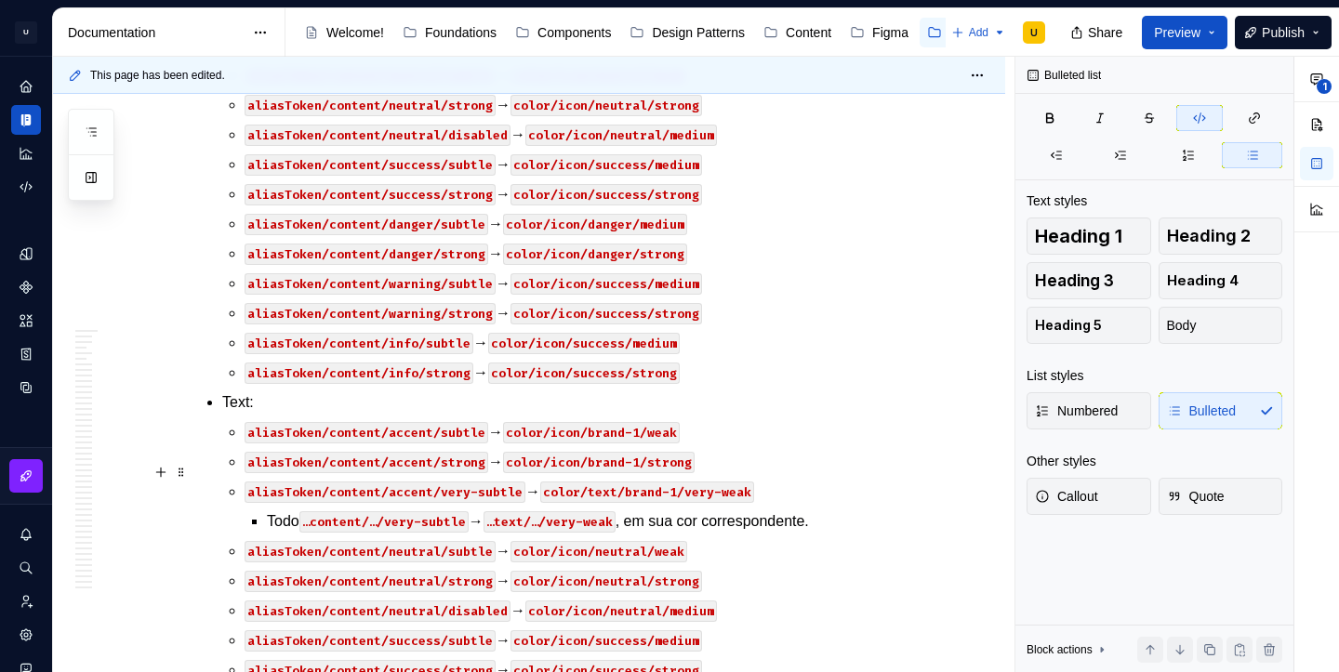
scroll to position [32957, 0]
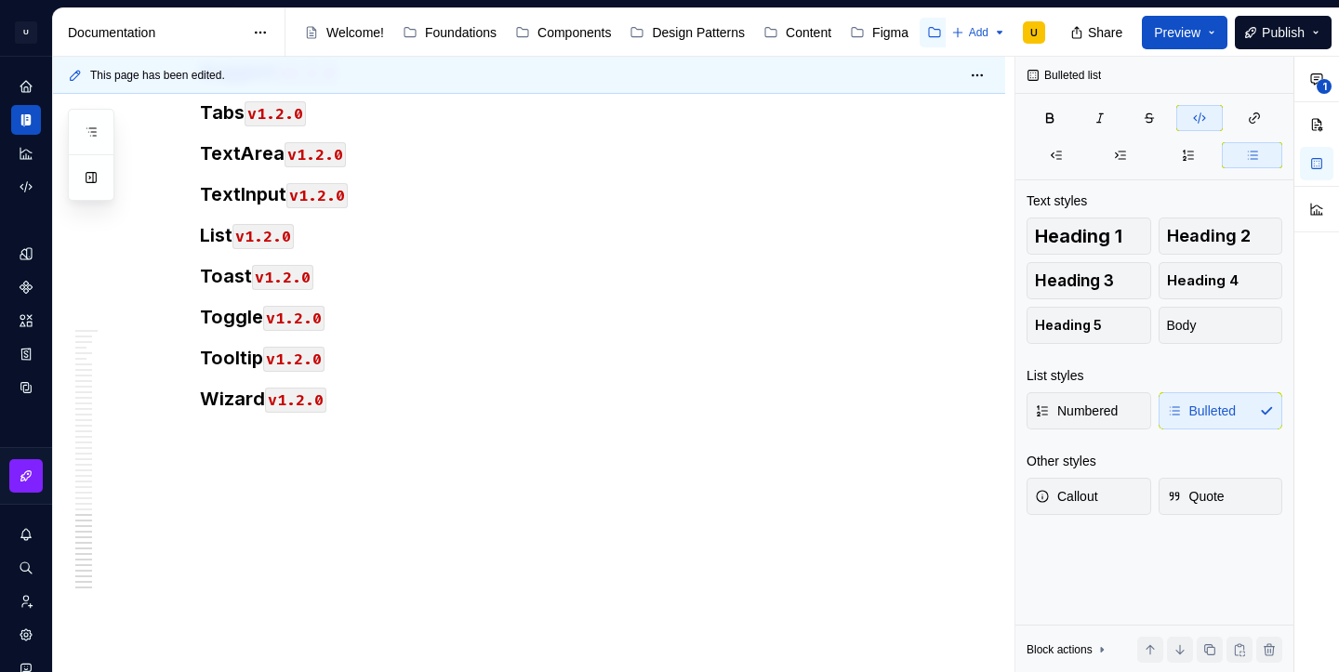
scroll to position [41861, 0]
click at [362, 289] on h3 "Toast v1.2.0" at bounding box center [551, 276] width 703 height 26
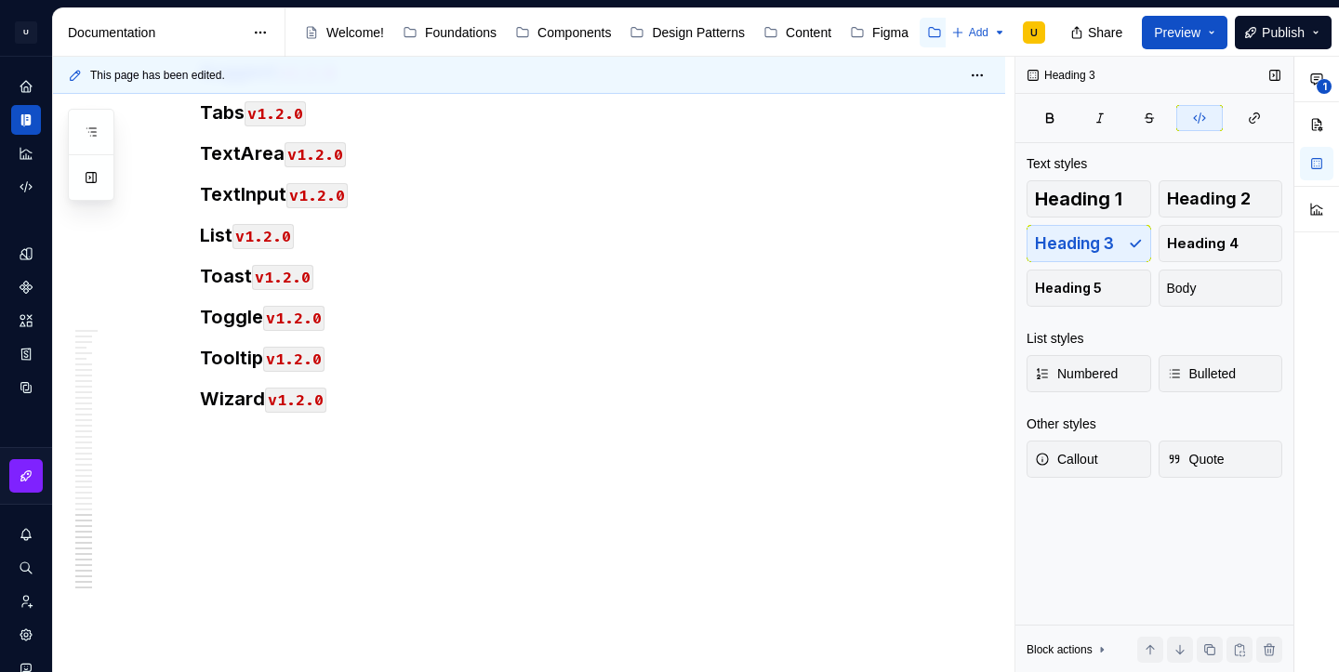
type textarea "*"
